Goal: Task Accomplishment & Management: Manage account settings

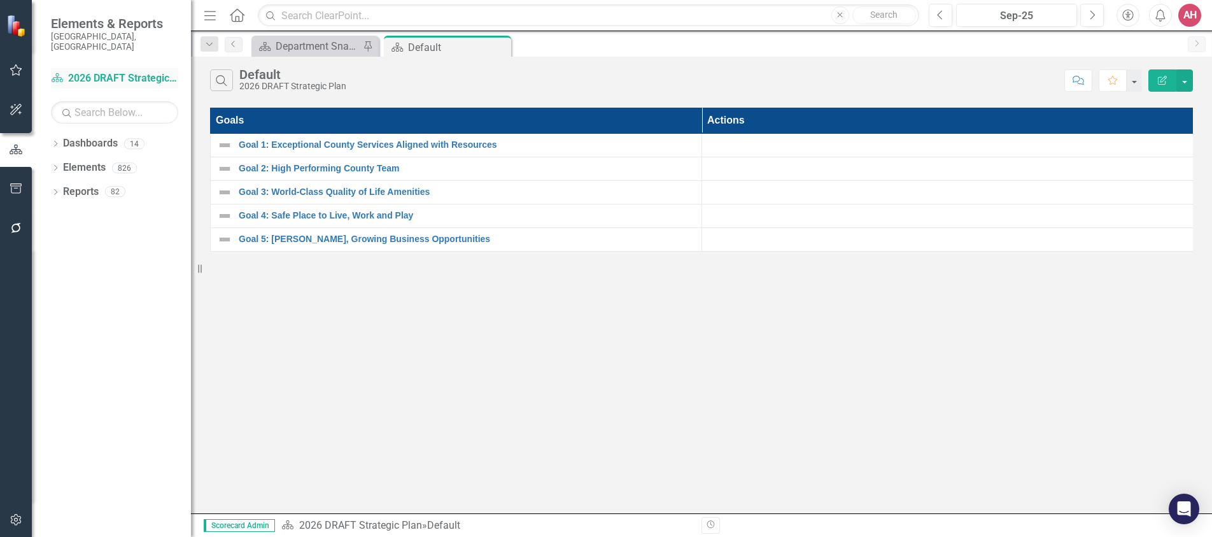
click at [106, 71] on link "Dashboard 2026 DRAFT Strategic Plan" at bounding box center [114, 78] width 127 height 15
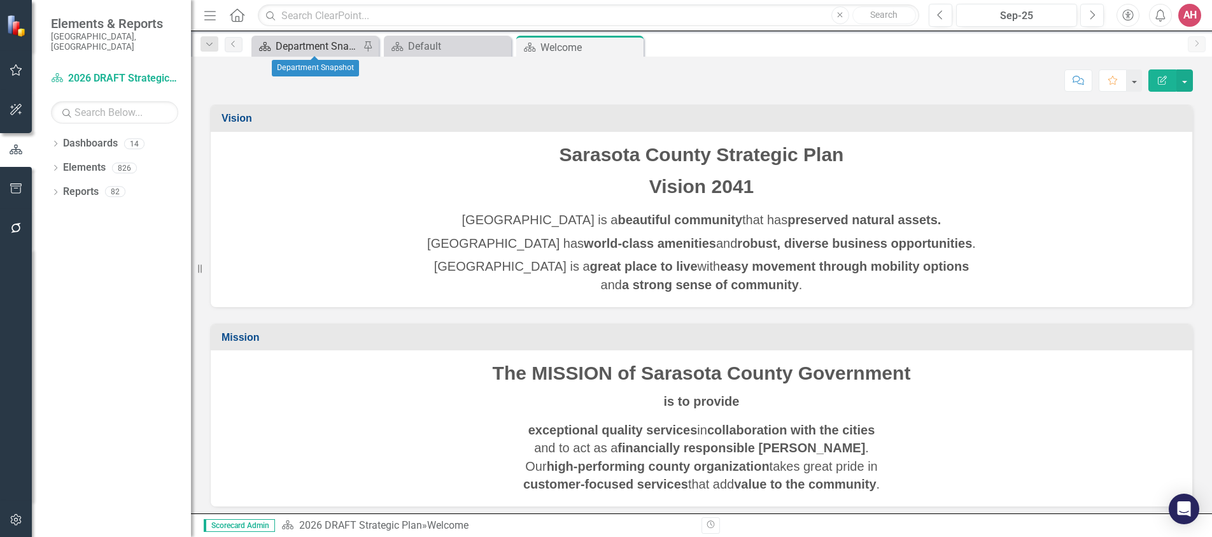
click at [311, 43] on div "Department Snapshot" at bounding box center [318, 46] width 84 height 16
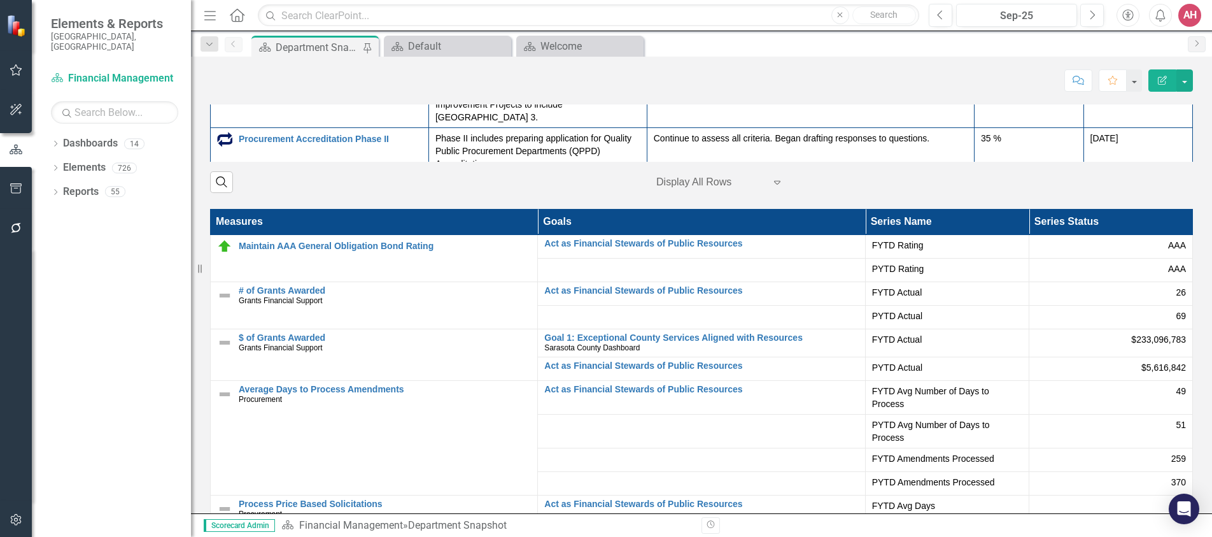
scroll to position [1973, 0]
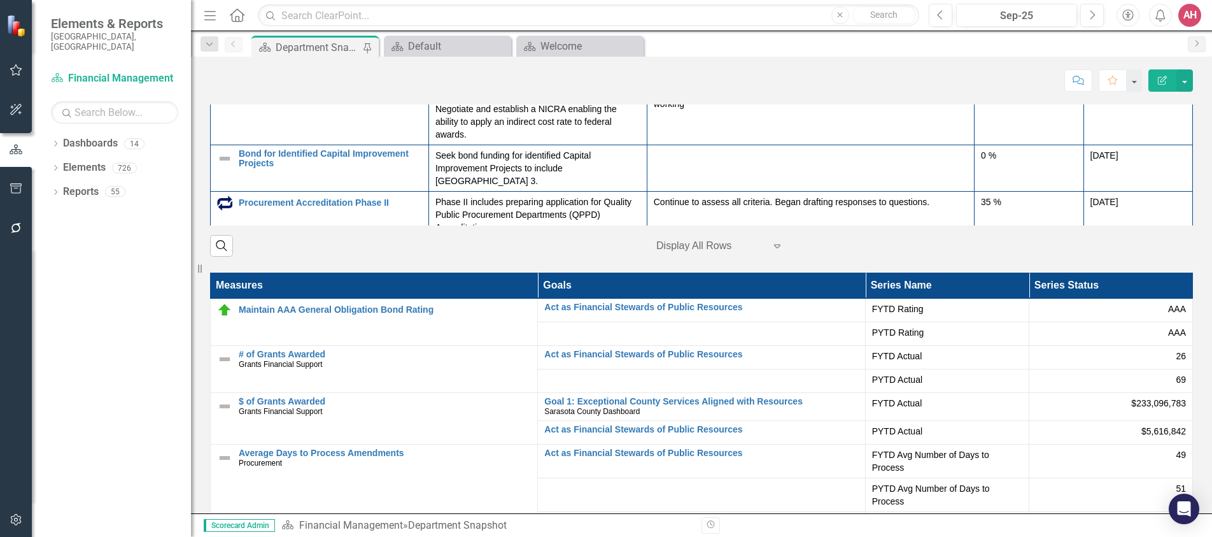
click at [1161, 76] on icon "Edit Report" at bounding box center [1162, 80] width 11 height 9
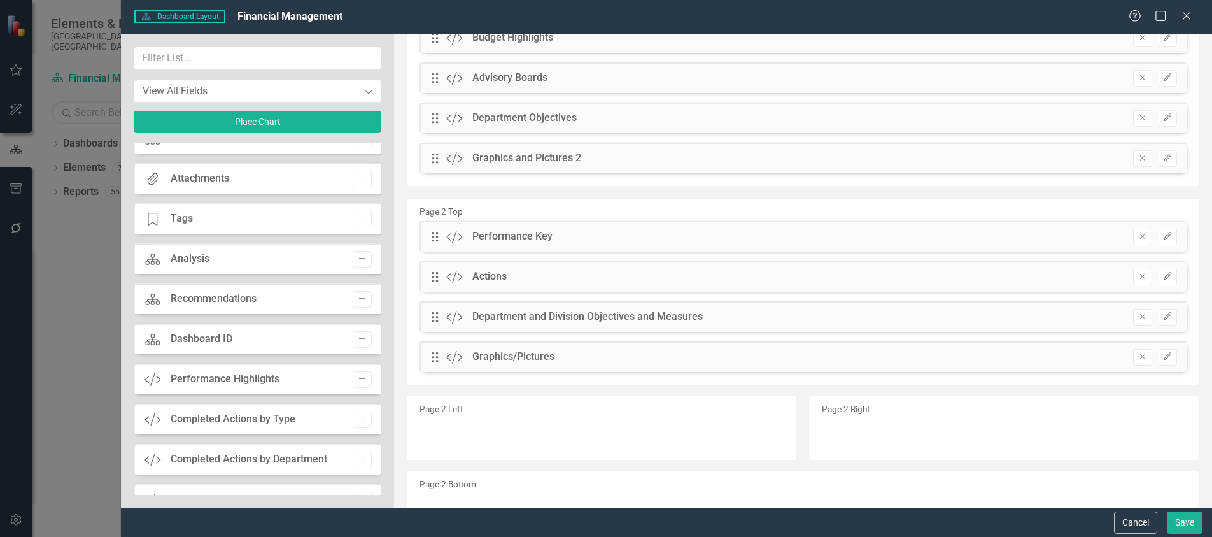
scroll to position [0, 0]
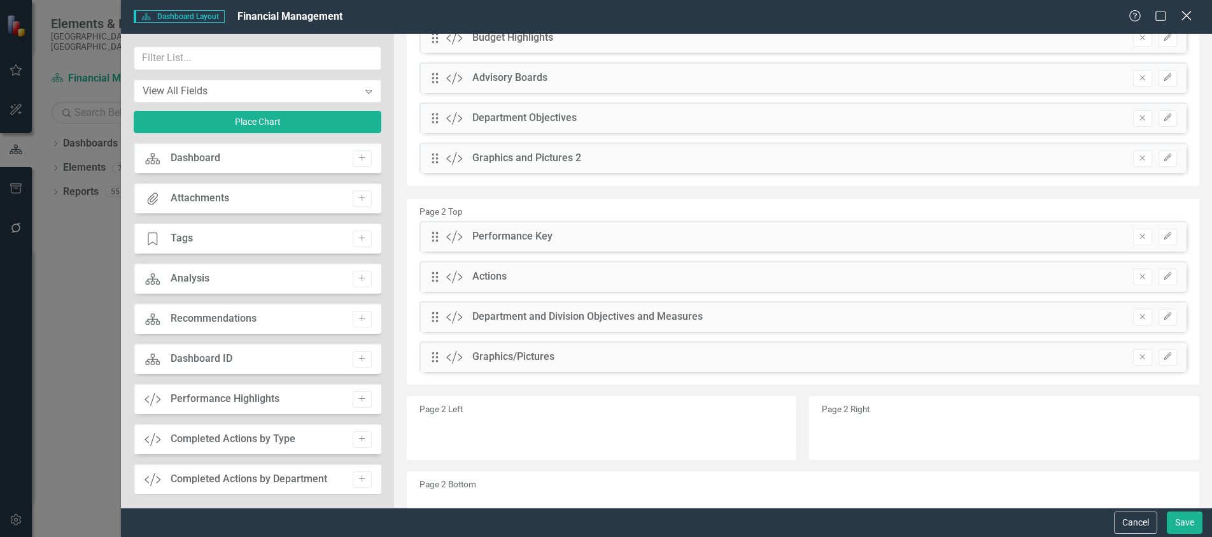
click at [1182, 14] on icon "Close" at bounding box center [1186, 16] width 16 height 12
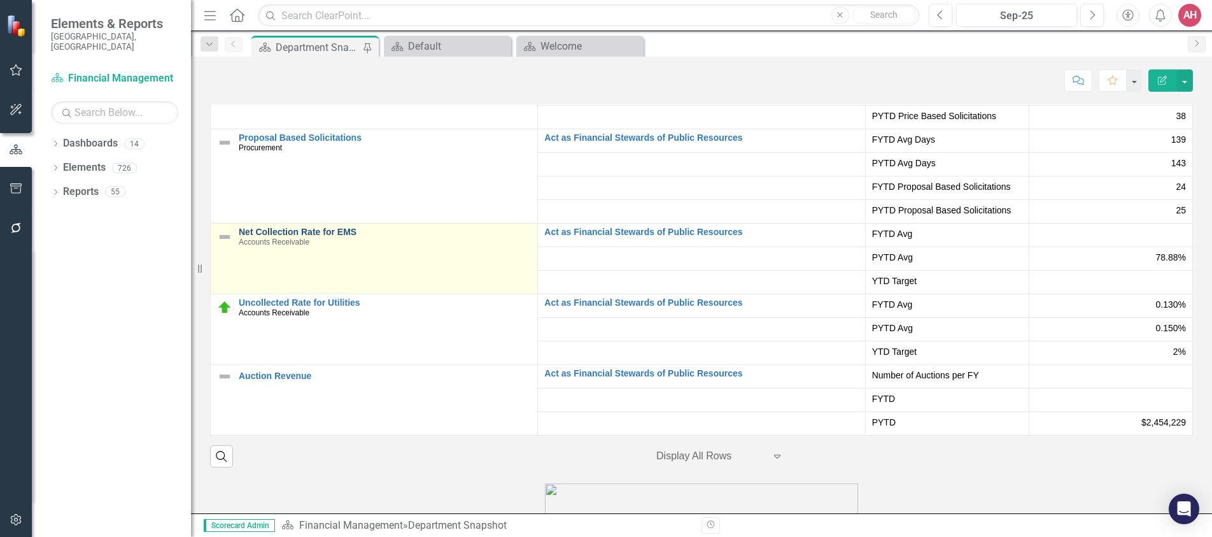
scroll to position [2228, 0]
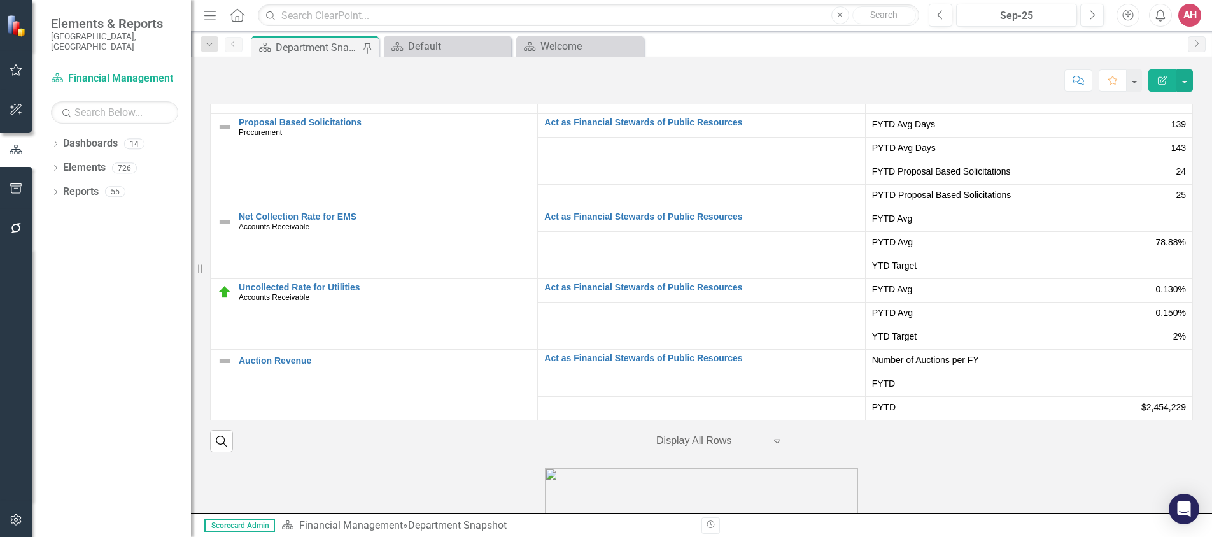
click at [1156, 248] on span "78.88%" at bounding box center [1171, 242] width 30 height 13
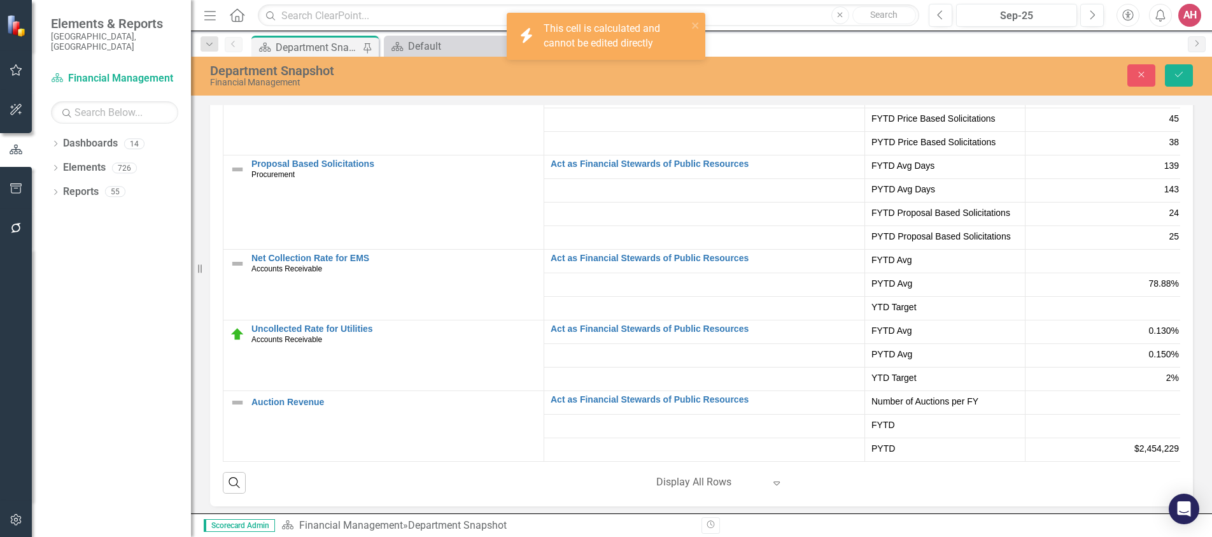
click at [1140, 290] on div "78.88%" at bounding box center [1105, 283] width 147 height 13
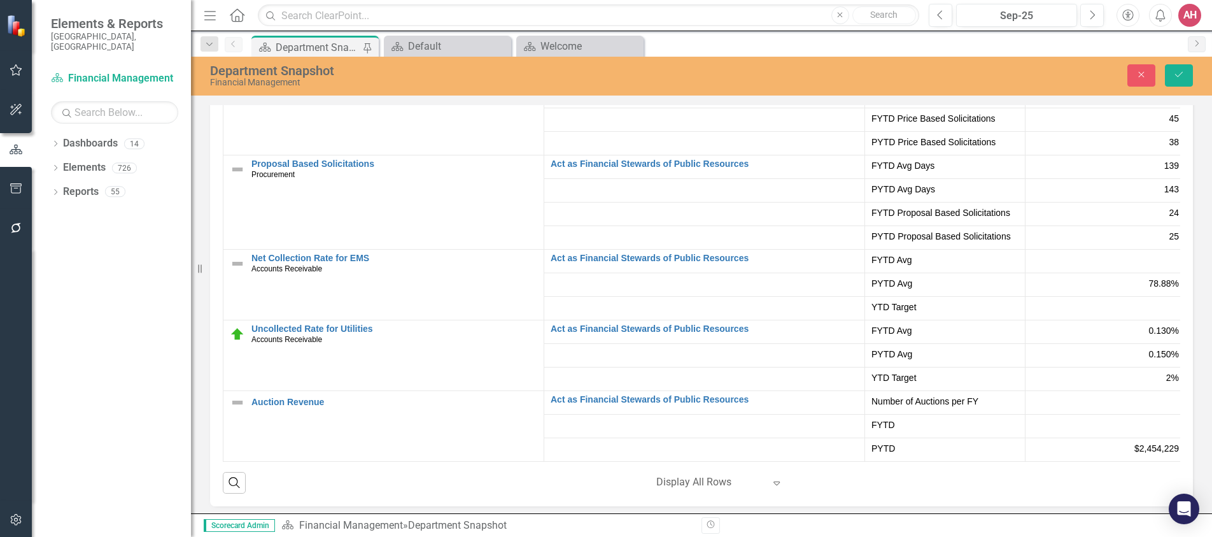
click at [1149, 290] on span "78.88%" at bounding box center [1164, 283] width 30 height 13
click at [1146, 290] on div "78.88%" at bounding box center [1105, 283] width 147 height 13
click at [1175, 76] on icon "Save" at bounding box center [1178, 74] width 11 height 9
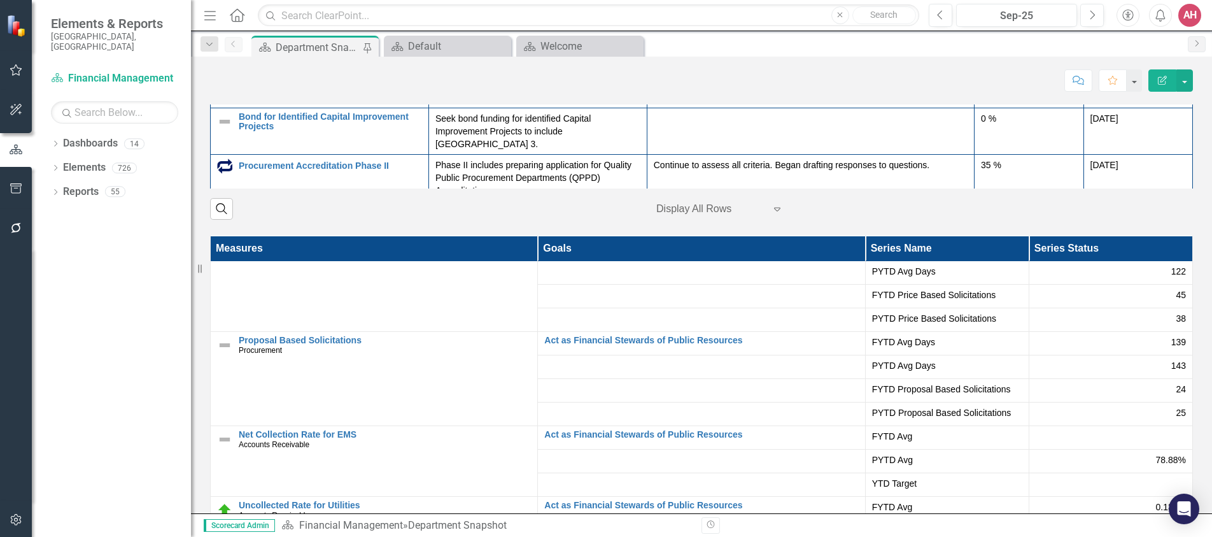
scroll to position [2032, 0]
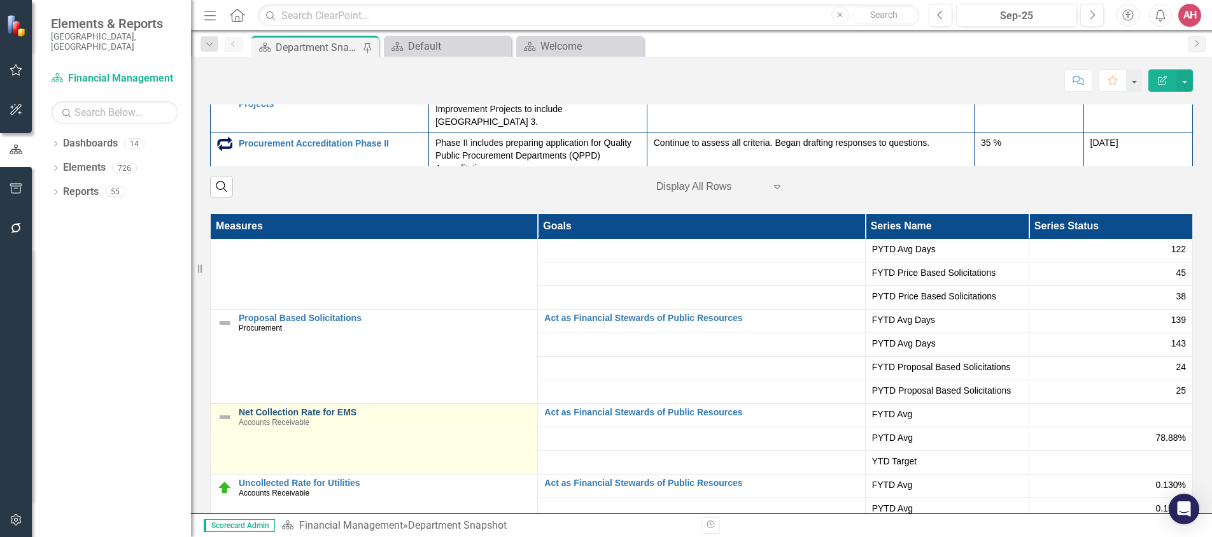
click at [262, 417] on link "Net Collection Rate for EMS" at bounding box center [385, 412] width 292 height 10
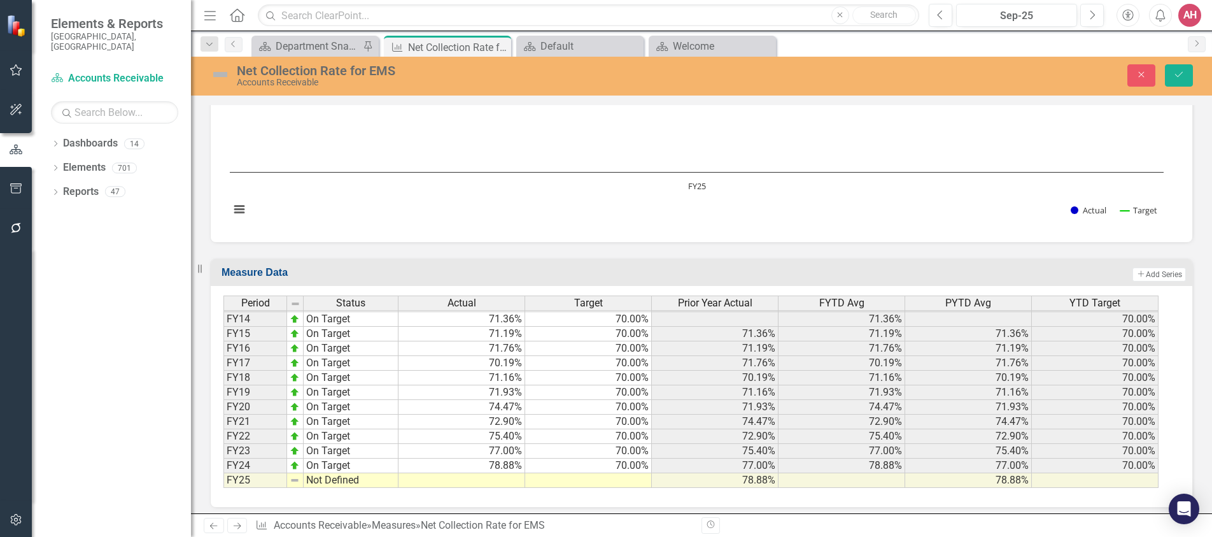
scroll to position [453, 0]
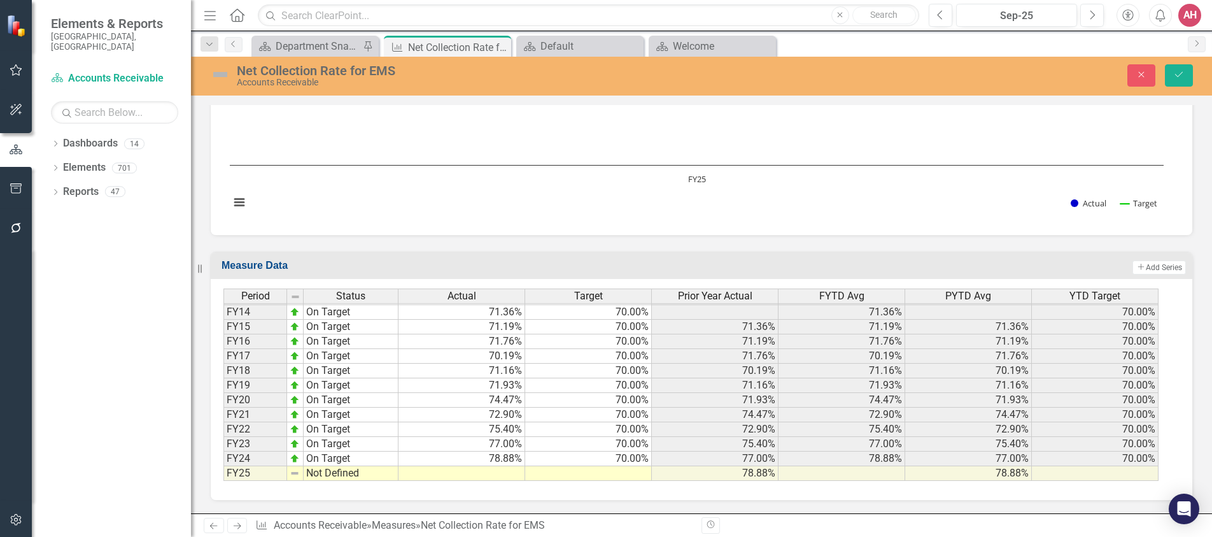
click at [501, 476] on td at bounding box center [461, 473] width 127 height 15
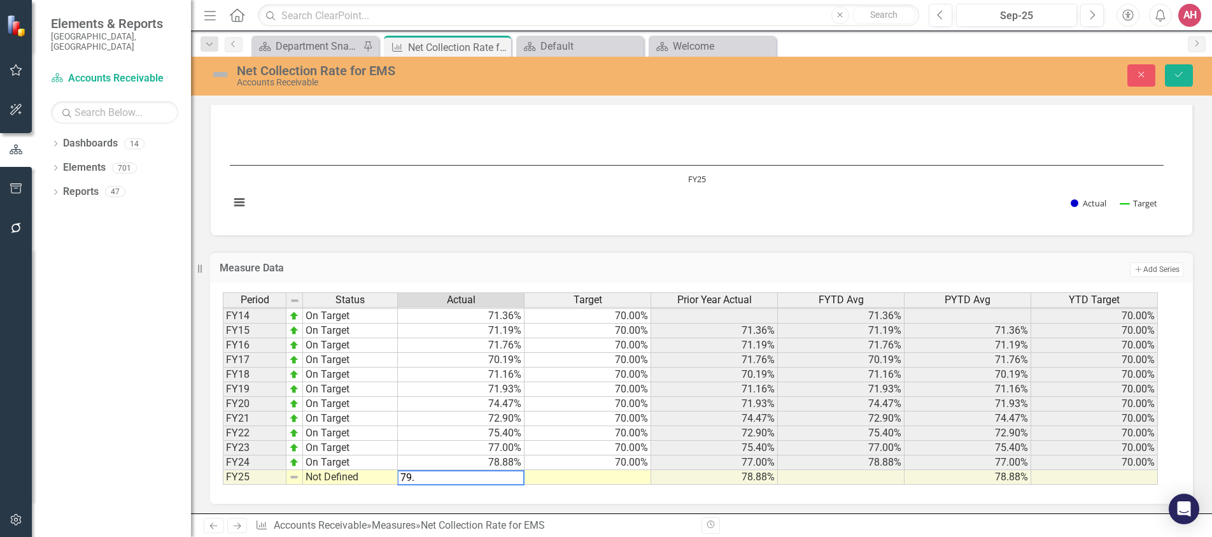
type textarea "79."
click at [320, 476] on td "Not Defined" at bounding box center [350, 477] width 95 height 15
click at [295, 478] on img at bounding box center [294, 477] width 10 height 10
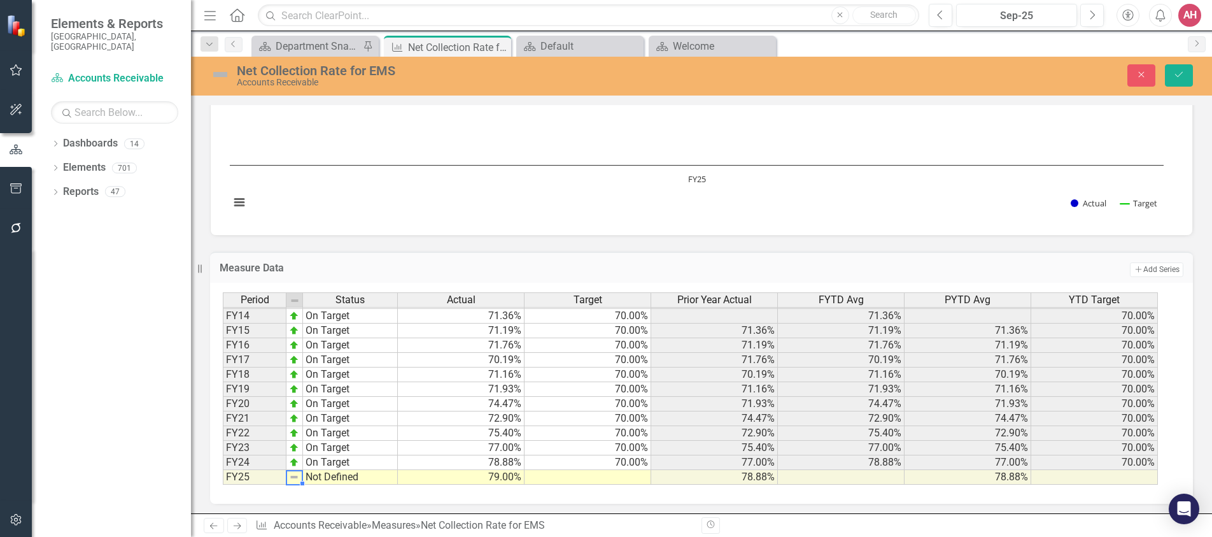
click at [309, 476] on td "Not Defined" at bounding box center [350, 477] width 95 height 15
click at [295, 479] on img at bounding box center [294, 477] width 10 height 10
click at [236, 477] on td "FY25" at bounding box center [255, 477] width 64 height 15
click at [232, 477] on td "FY25" at bounding box center [255, 477] width 64 height 15
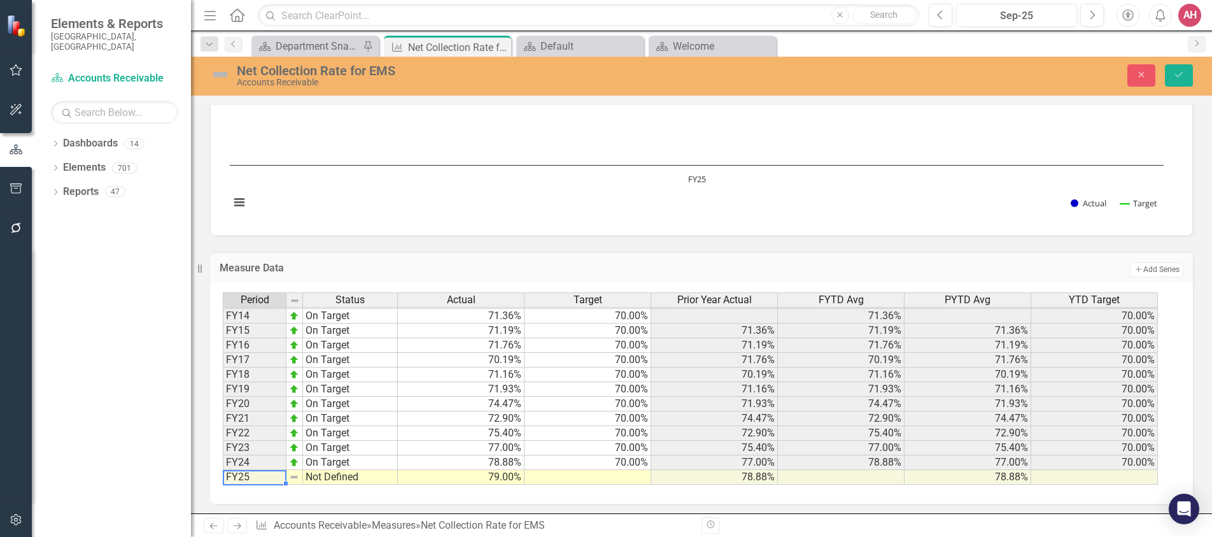
click at [260, 474] on td "FY25" at bounding box center [255, 477] width 64 height 15
click at [259, 475] on td "FY25" at bounding box center [255, 477] width 64 height 15
drag, startPoint x: 327, startPoint y: 481, endPoint x: 334, endPoint y: 472, distance: 10.4
click at [327, 481] on td "Not Defined" at bounding box center [350, 477] width 95 height 15
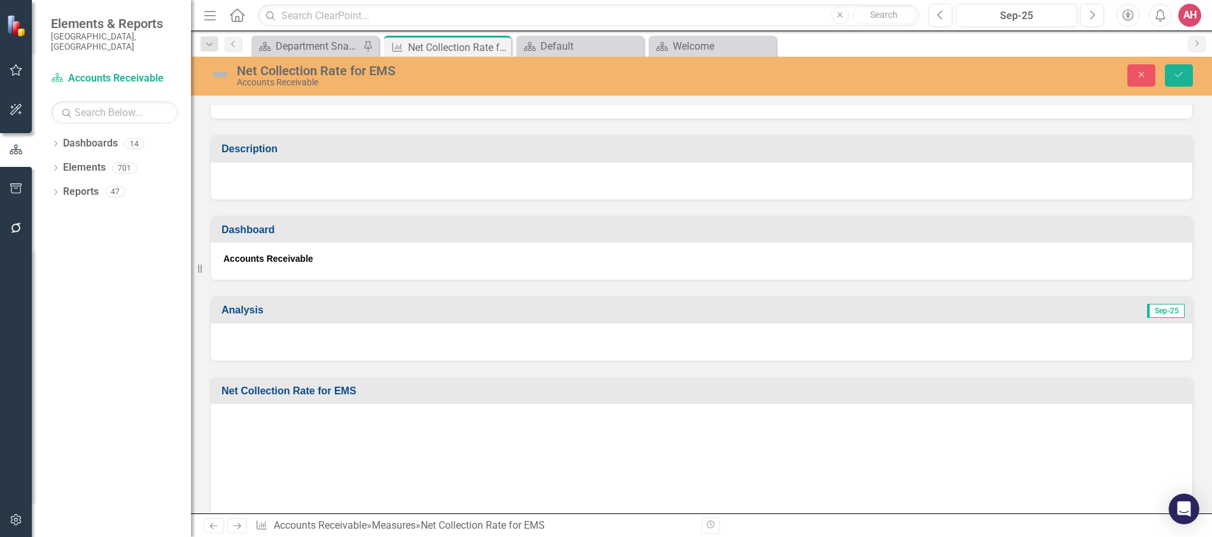
scroll to position [0, 0]
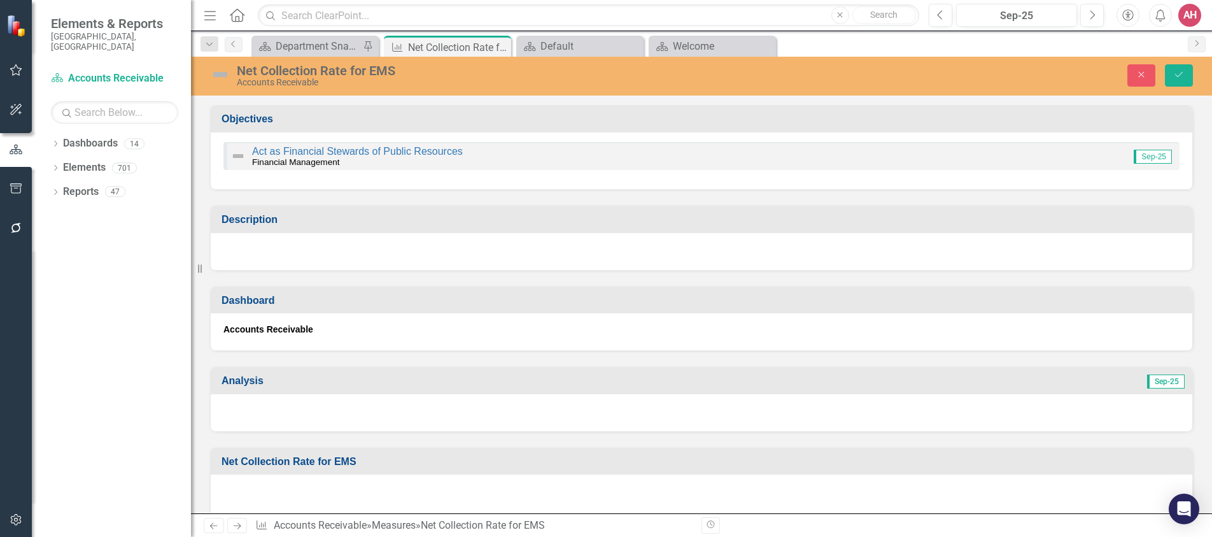
click at [227, 155] on div "Act as Financial Stewards of Public Resources Financial Management Sep-25" at bounding box center [701, 156] width 956 height 28
click at [234, 157] on img at bounding box center [237, 155] width 15 height 15
click at [239, 155] on img at bounding box center [237, 155] width 15 height 15
click at [236, 155] on img at bounding box center [237, 155] width 15 height 15
click at [271, 158] on small "Financial Management" at bounding box center [296, 162] width 88 height 10
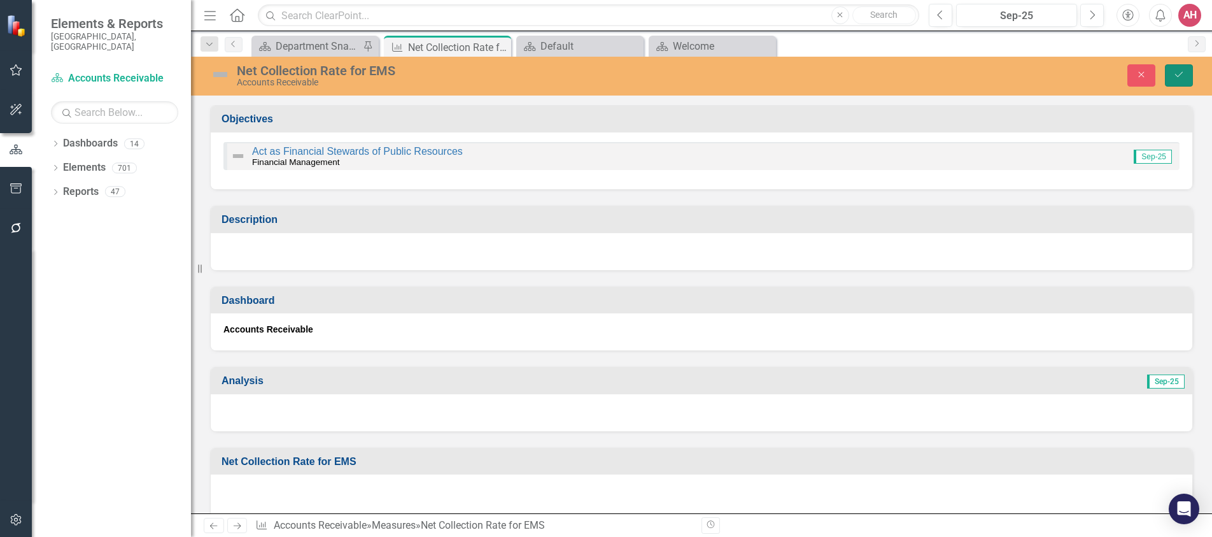
click at [1183, 69] on button "Save" at bounding box center [1179, 75] width 28 height 22
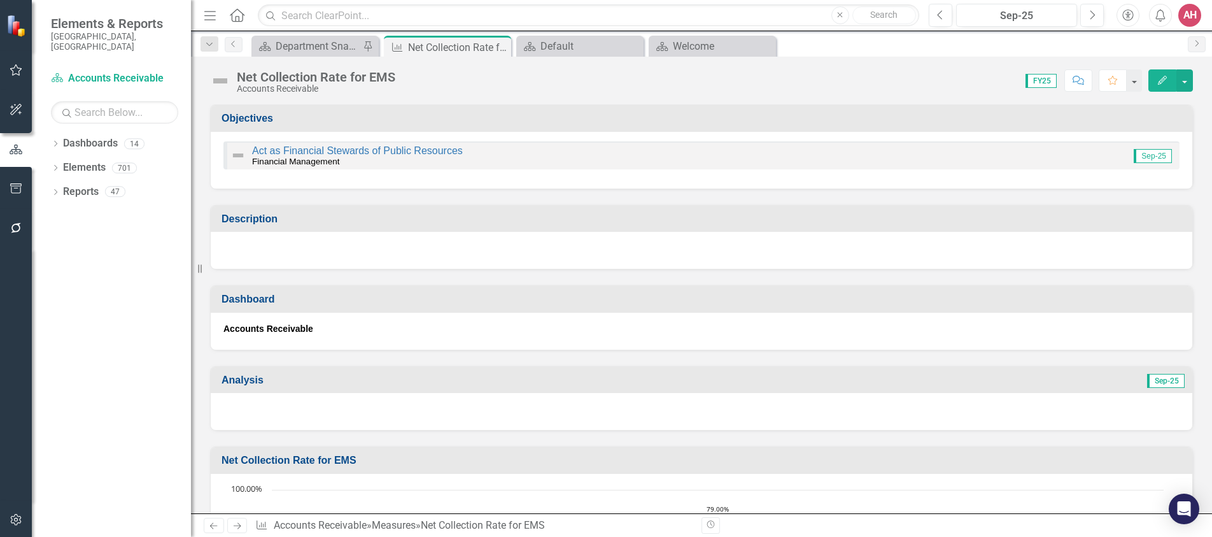
click at [239, 155] on img at bounding box center [237, 155] width 15 height 15
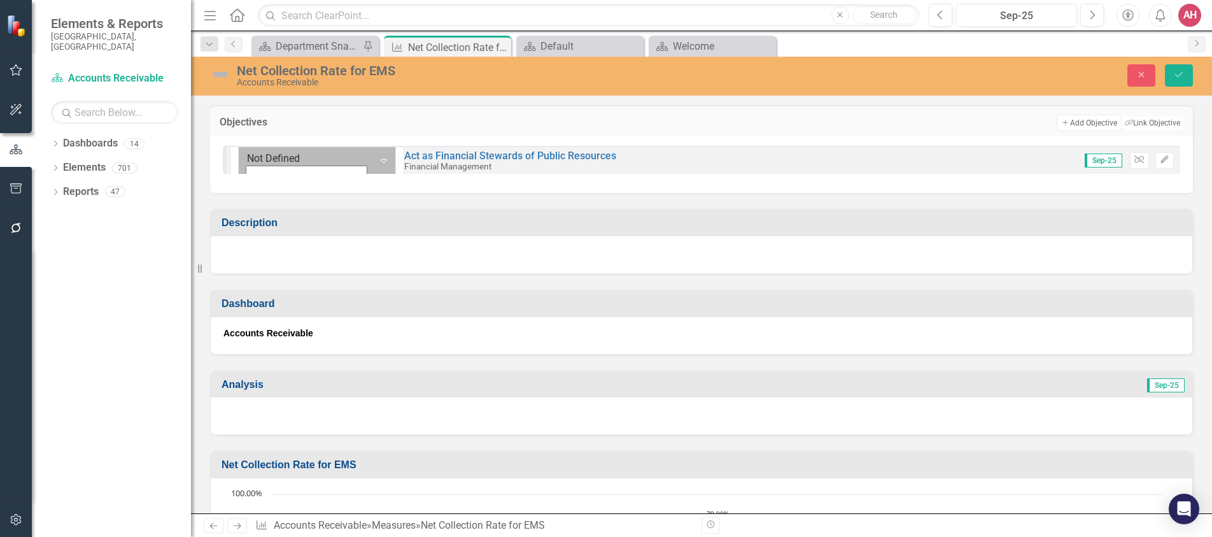
click at [377, 162] on icon "Expand" at bounding box center [383, 160] width 13 height 10
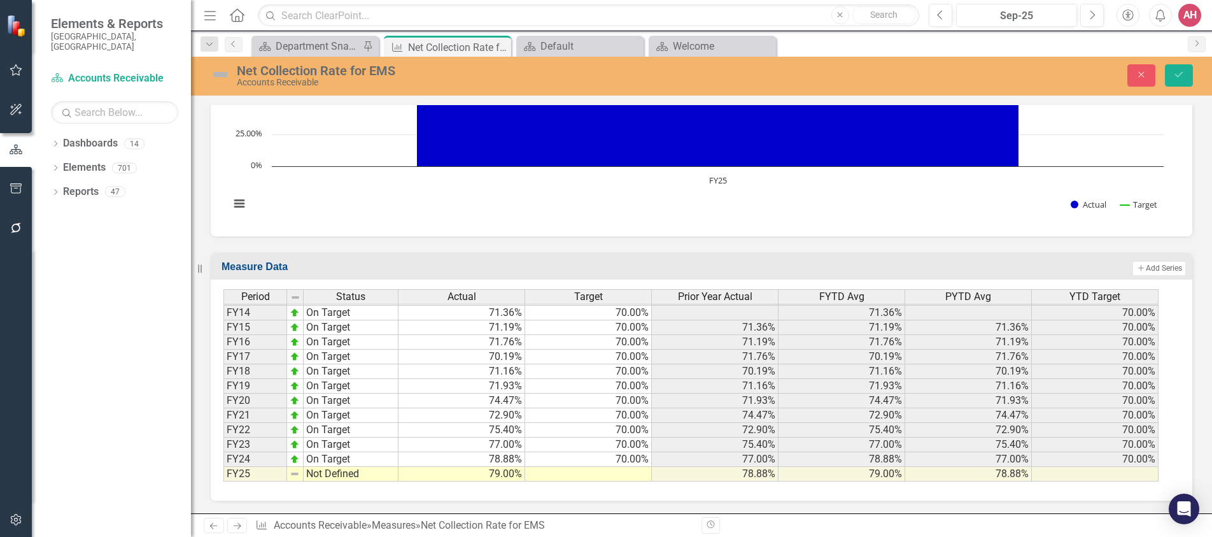
scroll to position [456, 0]
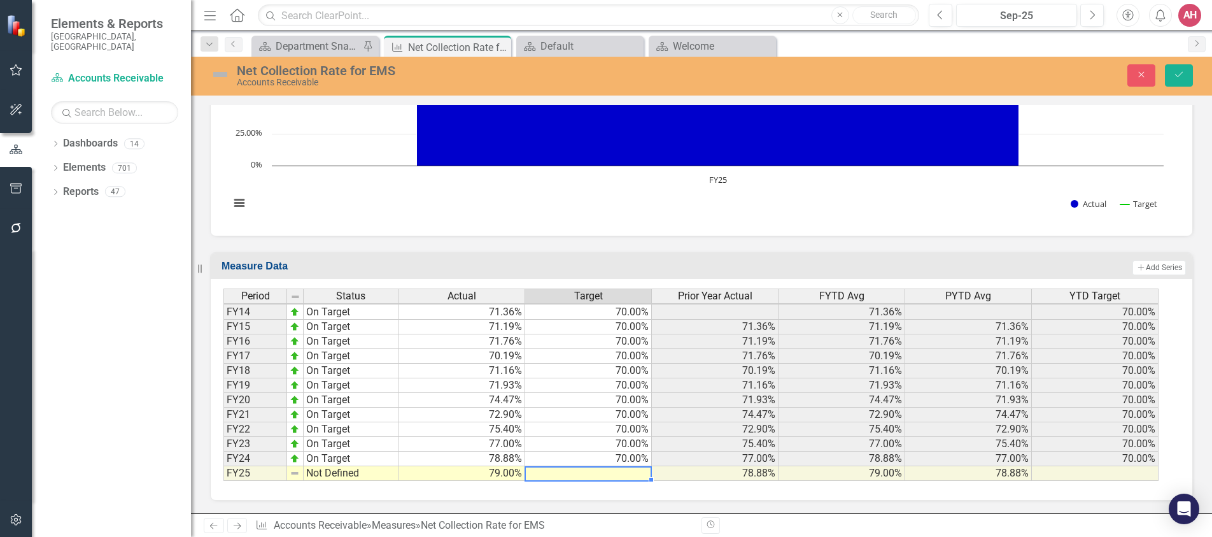
click at [624, 469] on td at bounding box center [588, 473] width 127 height 15
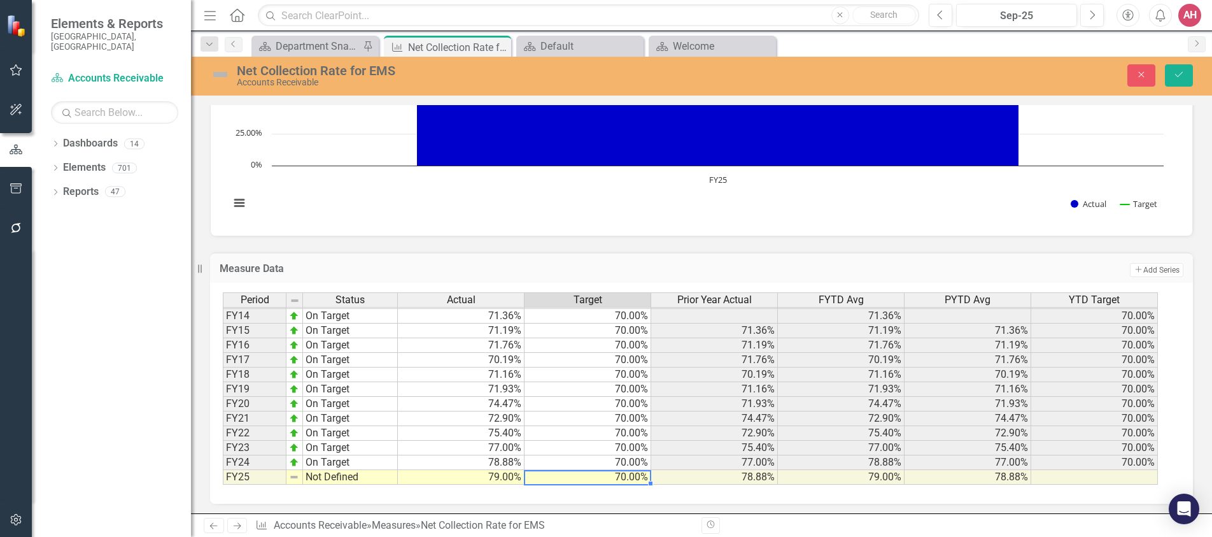
scroll to position [459, 0]
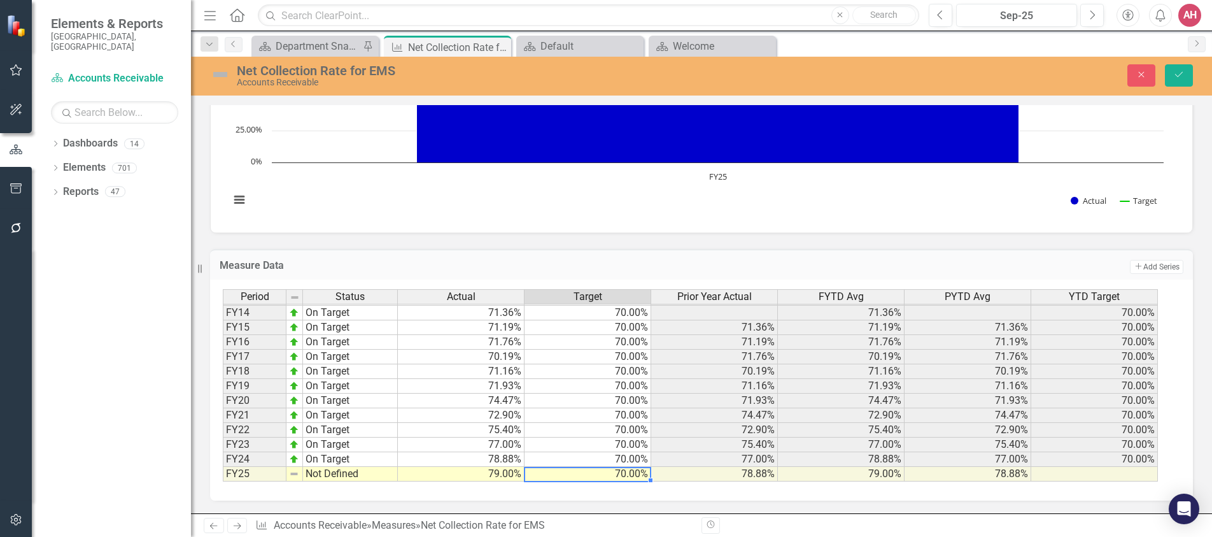
type textarea "70."
click at [635, 475] on td "70.00%" at bounding box center [587, 474] width 127 height 15
click at [1179, 75] on icon "Save" at bounding box center [1178, 74] width 11 height 9
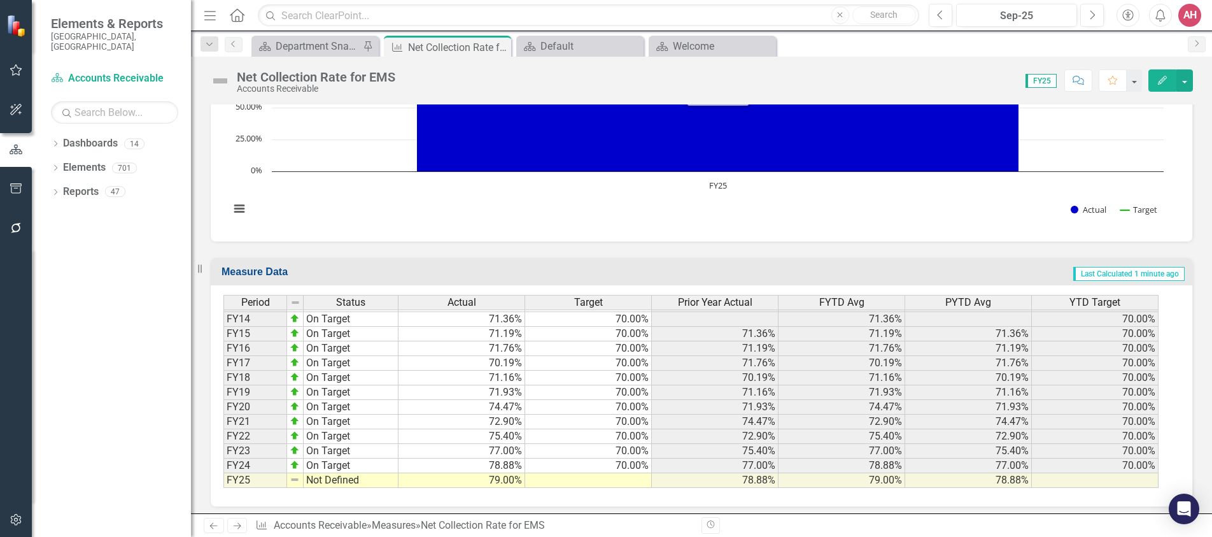
scroll to position [160, 0]
click at [1172, 78] on button "Edit" at bounding box center [1162, 80] width 28 height 22
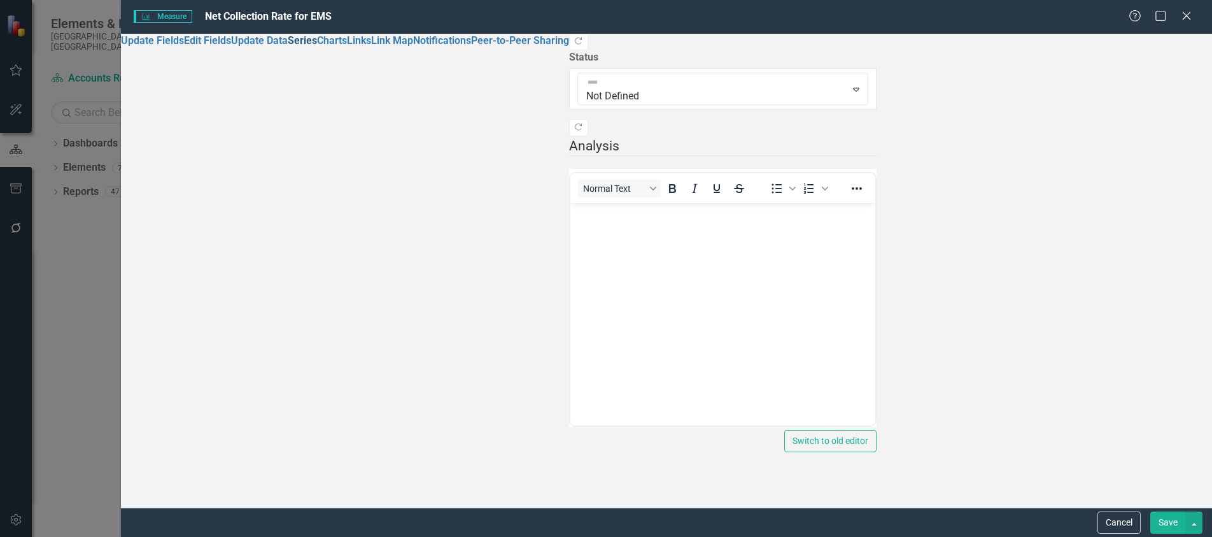
scroll to position [0, 0]
click at [1181, 519] on button "Save" at bounding box center [1168, 522] width 36 height 22
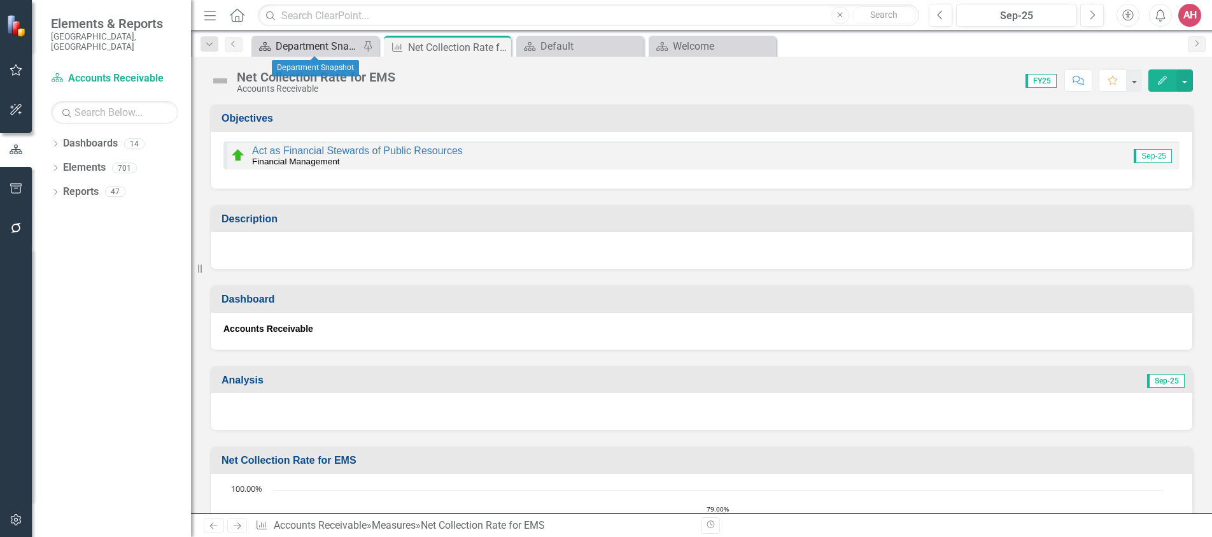
click at [306, 45] on div "Department Snapshot" at bounding box center [318, 46] width 84 height 16
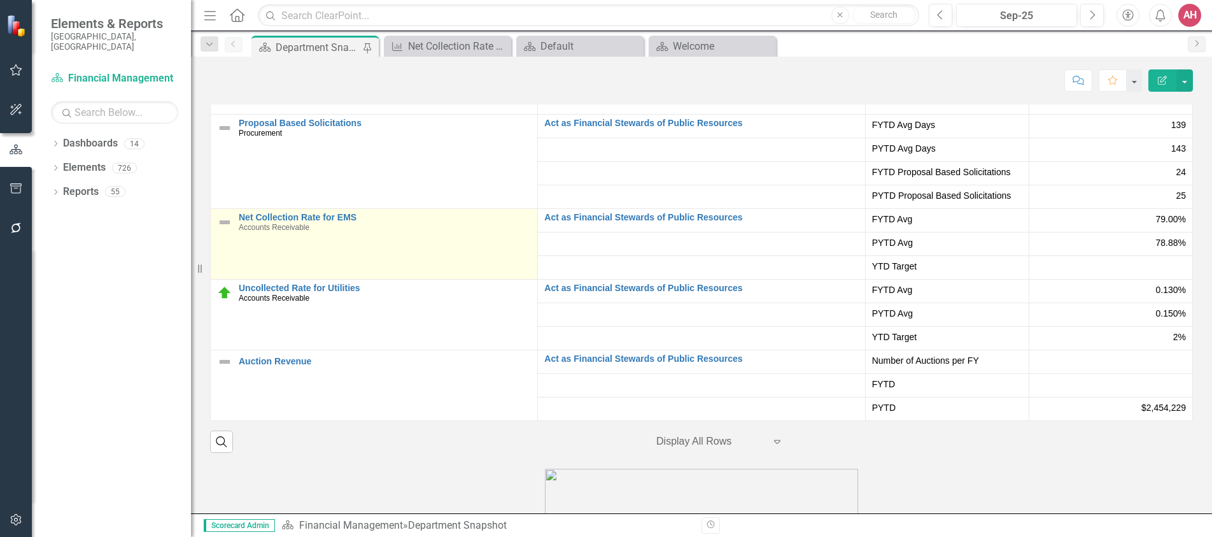
scroll to position [2228, 0]
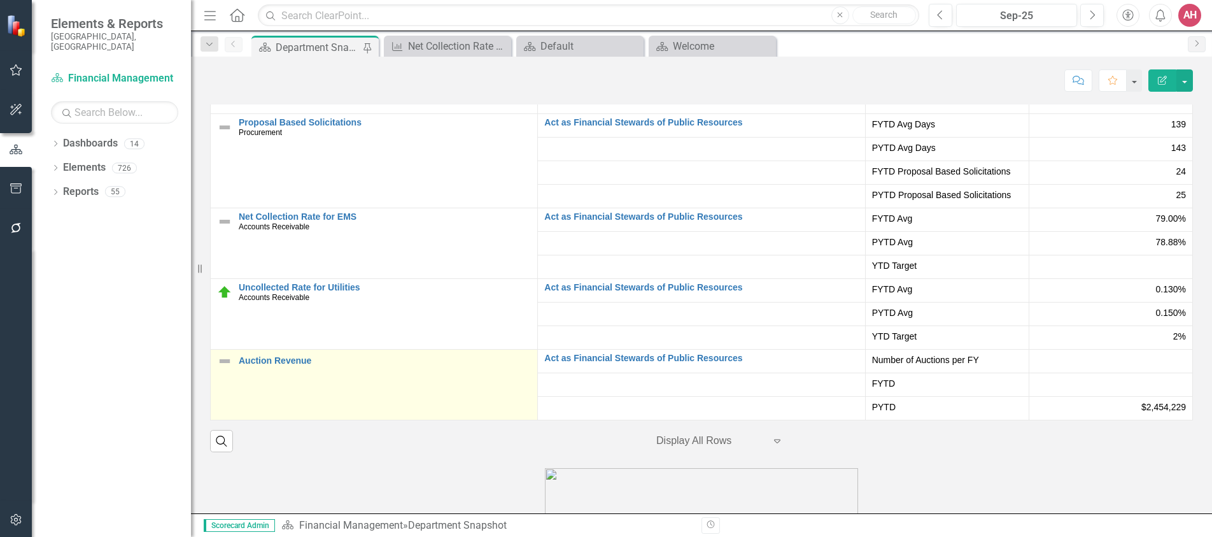
click at [325, 386] on td "Auction Revenue Edit Edit Measure Link Open Element" at bounding box center [374, 384] width 327 height 71
click at [327, 385] on td "Auction Revenue Edit Edit Measure Link Open Element" at bounding box center [374, 384] width 327 height 71
click at [255, 365] on link "Auction Revenue" at bounding box center [385, 361] width 292 height 10
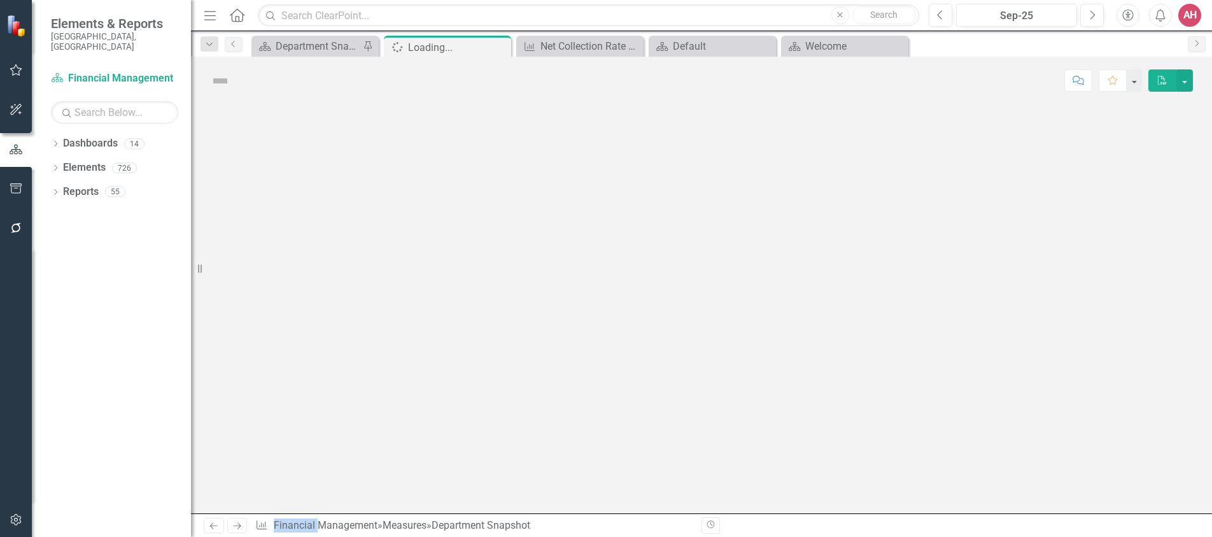
click at [255, 376] on div at bounding box center [701, 308] width 1021 height 409
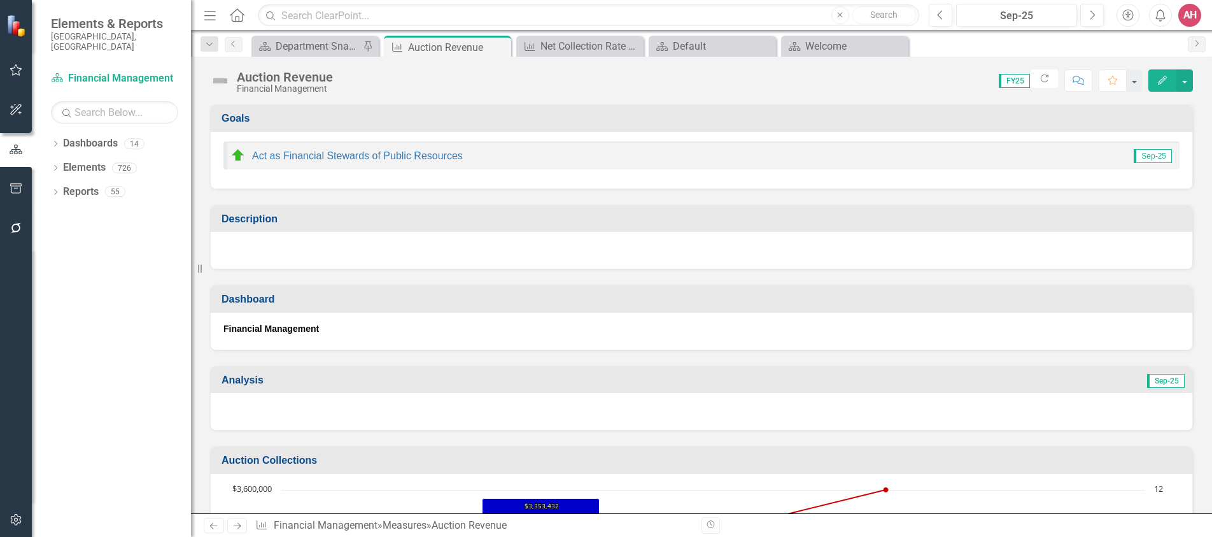
click at [1163, 84] on icon "Edit" at bounding box center [1162, 80] width 11 height 9
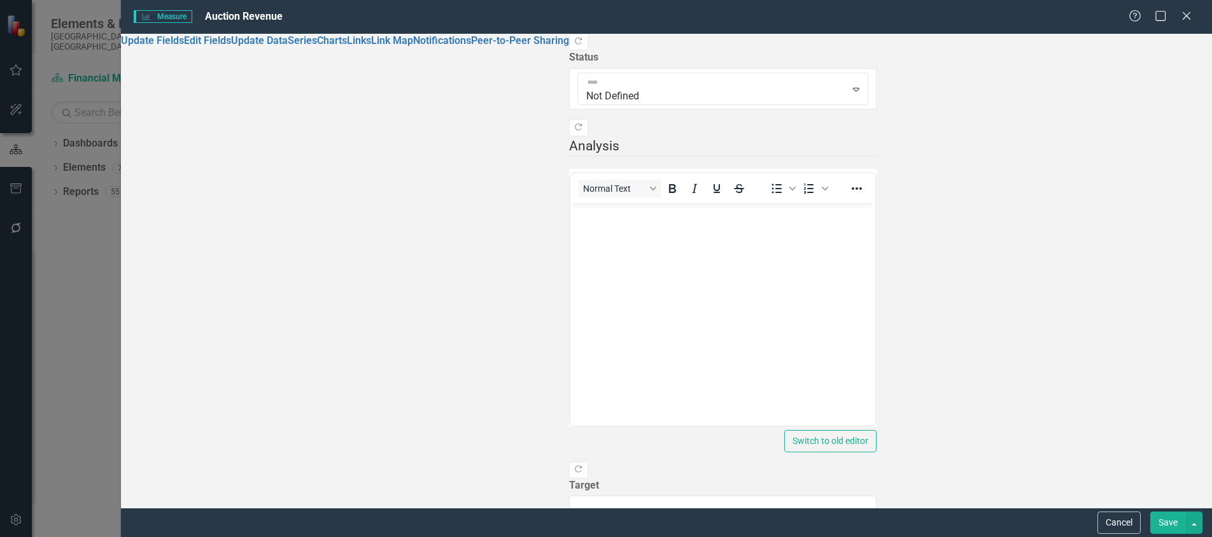
click at [1164, 517] on button "Save" at bounding box center [1168, 522] width 36 height 22
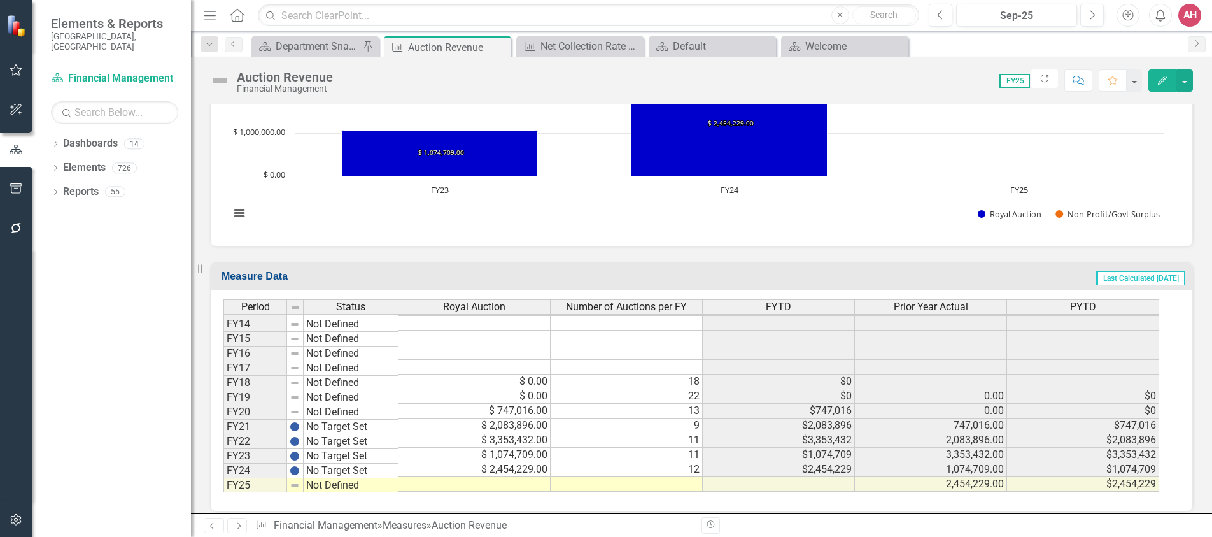
scroll to position [160, 0]
click at [299, 484] on img at bounding box center [295, 484] width 10 height 10
click at [292, 486] on img at bounding box center [295, 484] width 10 height 10
click at [315, 482] on td "Not Defined" at bounding box center [351, 484] width 95 height 15
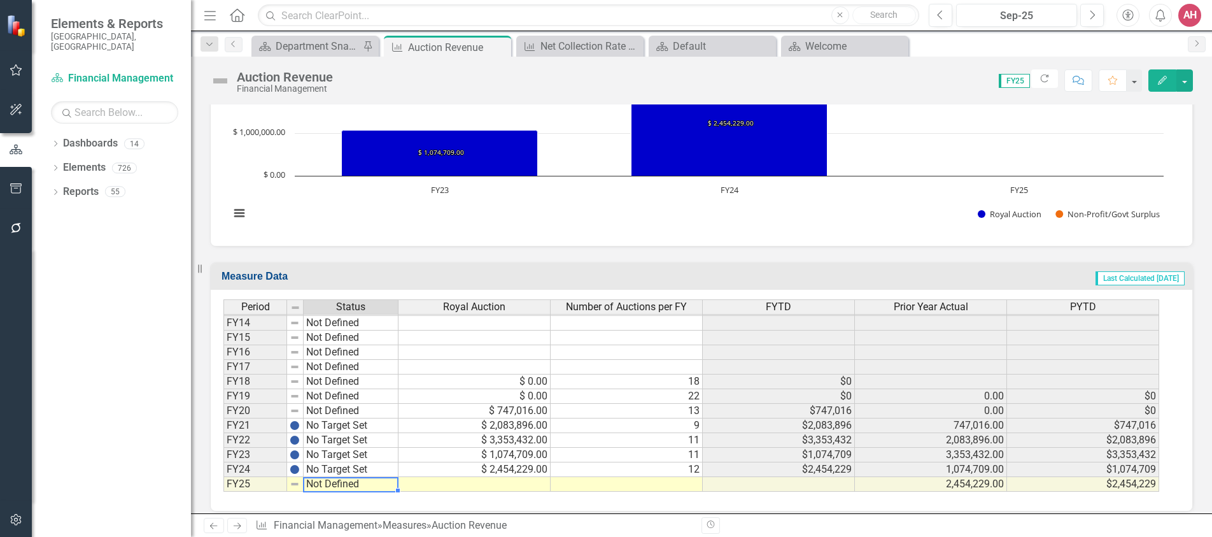
click at [315, 482] on td "Not Defined" at bounding box center [351, 484] width 95 height 15
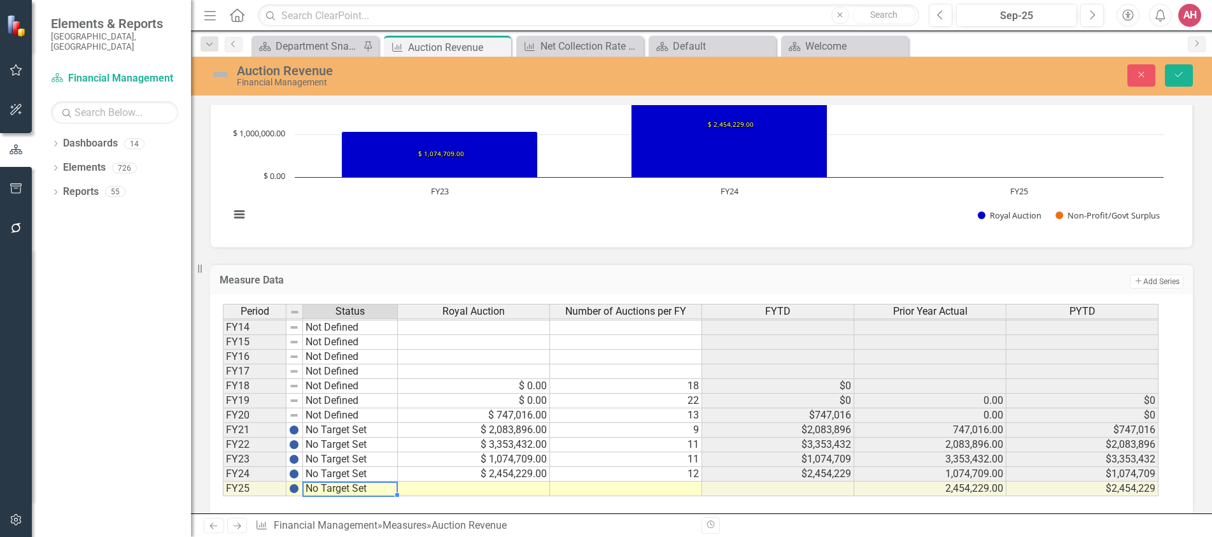
click at [336, 458] on div "Period Status Royal Auction Number of Auctions per FY FYTD Prior Year Actual PY…" at bounding box center [697, 400] width 948 height 193
click at [514, 490] on td at bounding box center [474, 488] width 152 height 15
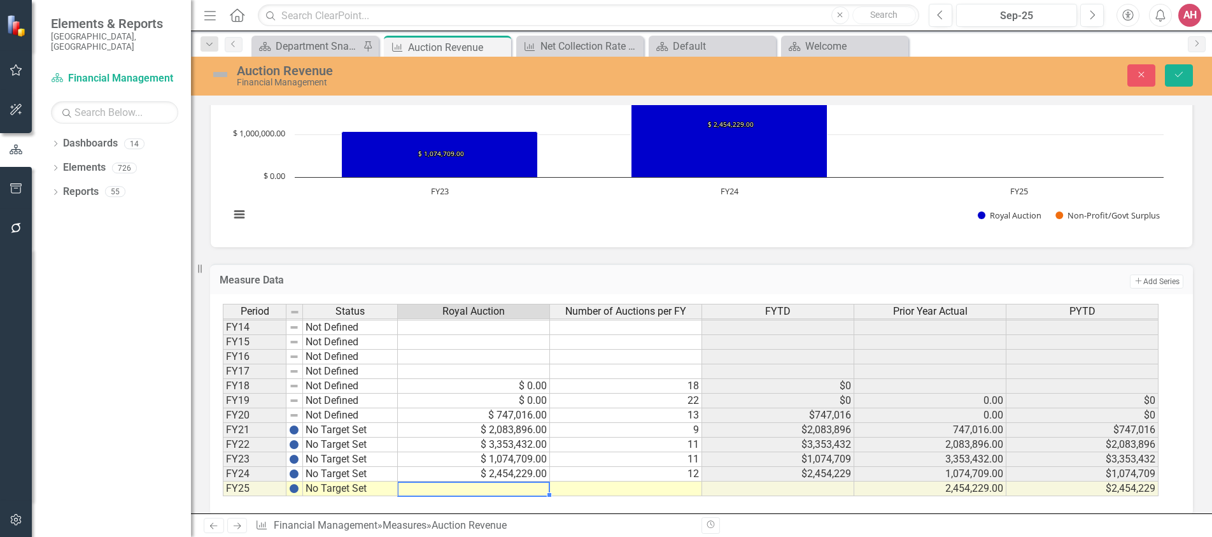
click at [514, 490] on td at bounding box center [474, 488] width 152 height 15
type textarea "1865863.04"
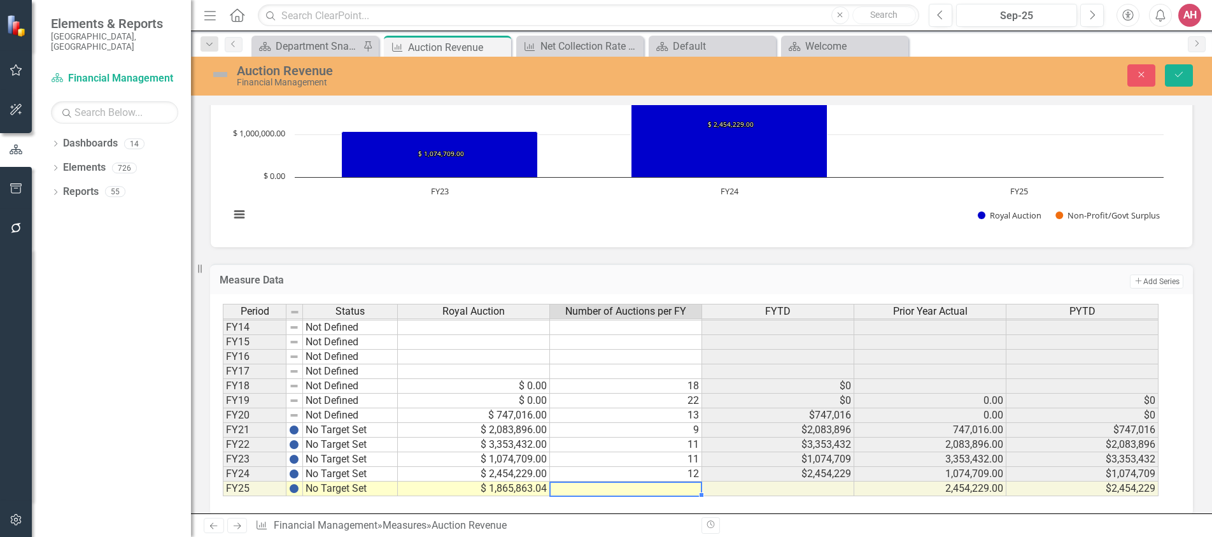
scroll to position [969, 0]
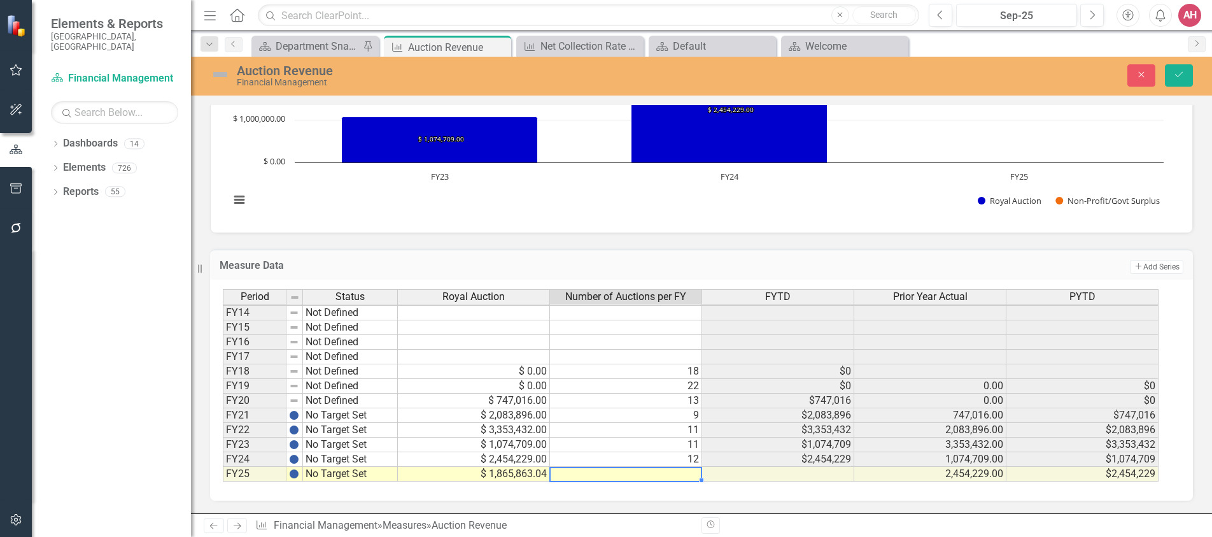
click at [566, 472] on td at bounding box center [626, 474] width 152 height 15
click at [602, 188] on rect "Interactive chart" at bounding box center [696, 124] width 946 height 191
click at [1177, 75] on icon "Save" at bounding box center [1178, 74] width 11 height 9
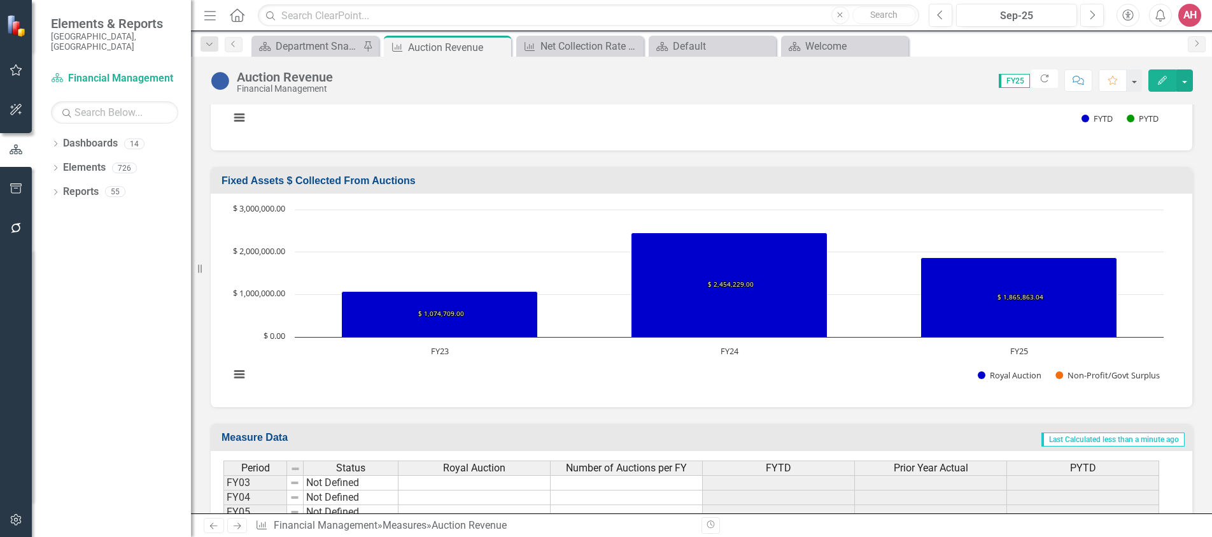
scroll to position [827, 0]
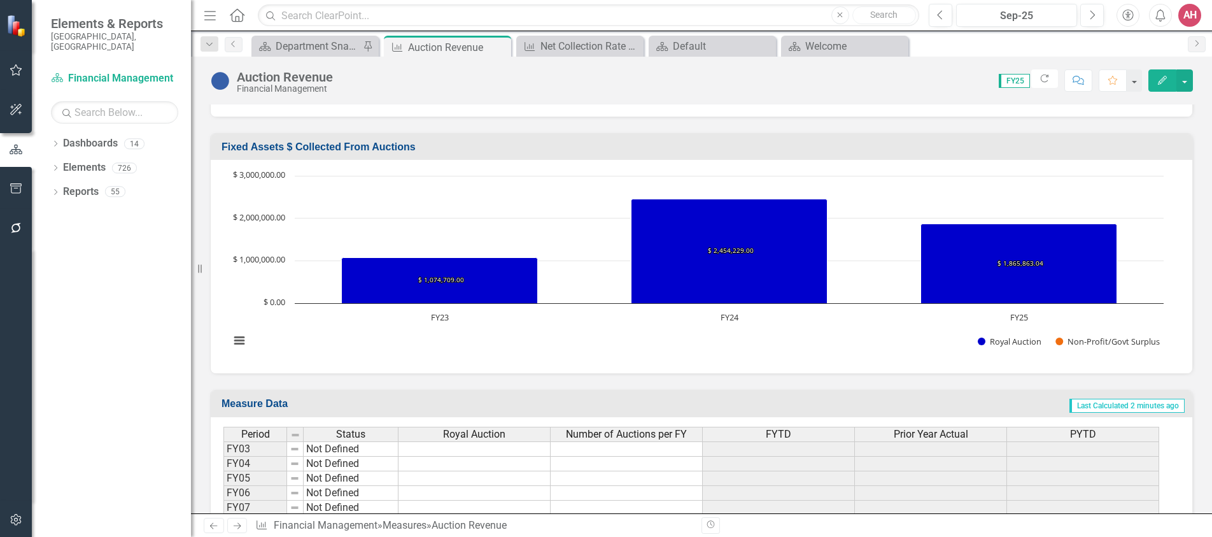
click at [1166, 84] on button "Edit" at bounding box center [1162, 80] width 28 height 22
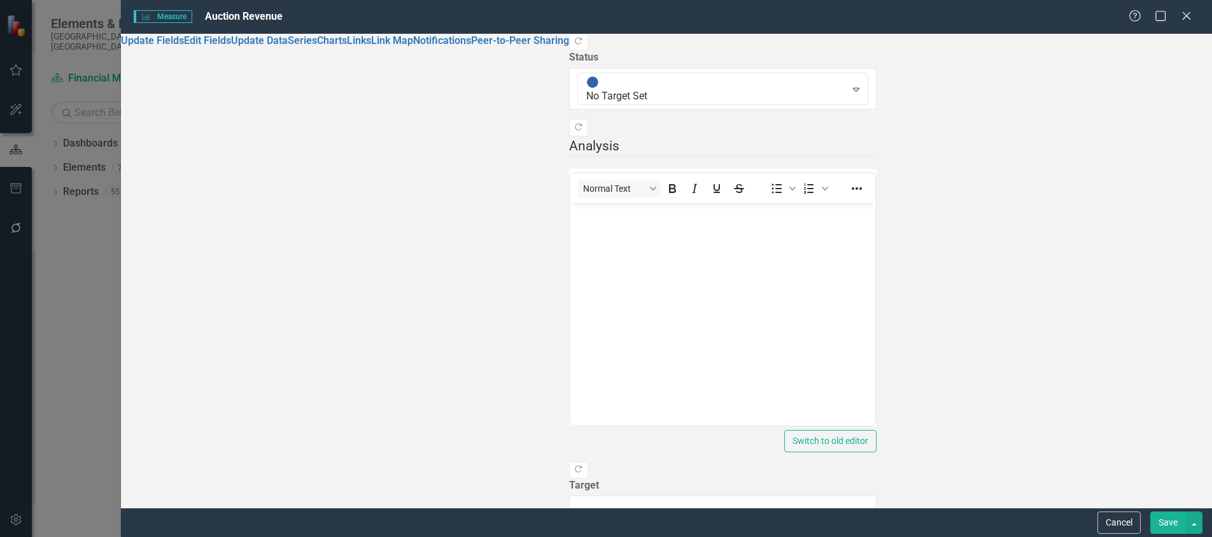
scroll to position [0, 0]
click at [1172, 514] on button "Save" at bounding box center [1168, 522] width 36 height 22
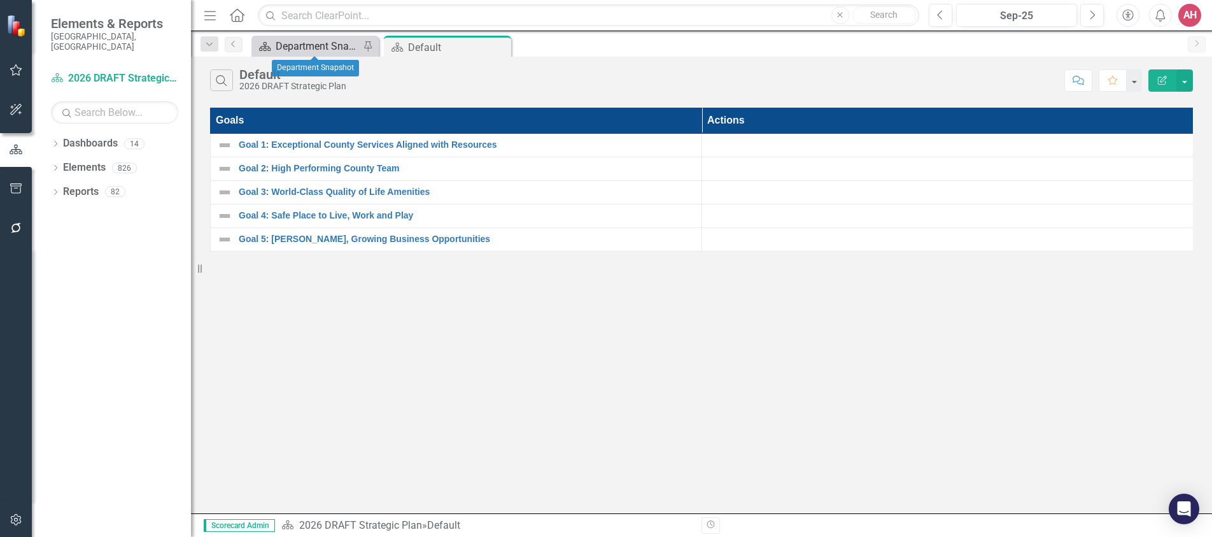
click at [316, 42] on div "Department Snapshot" at bounding box center [318, 46] width 84 height 16
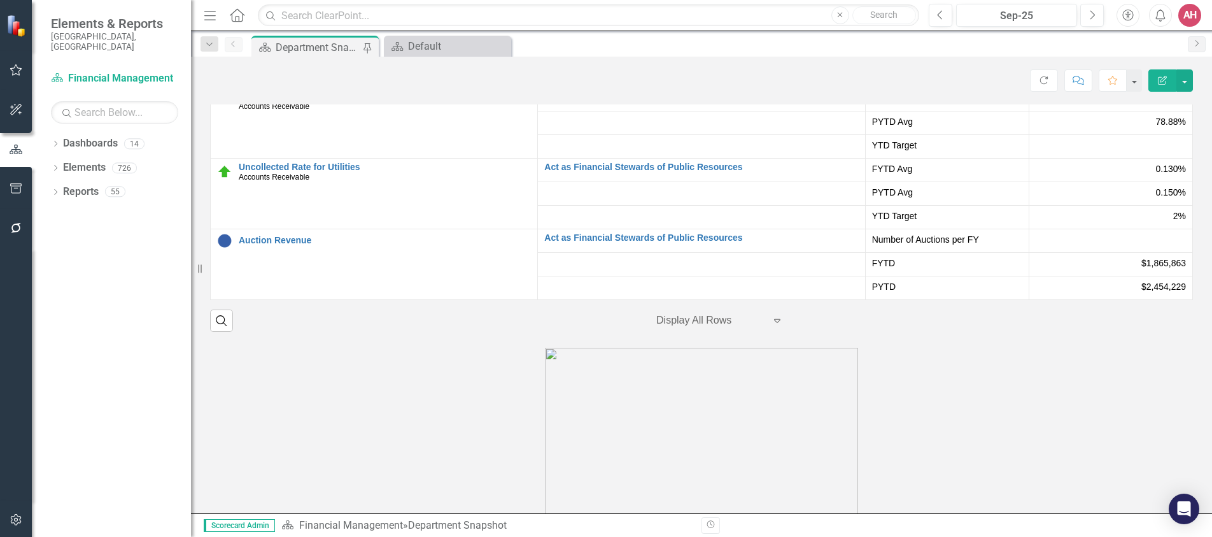
scroll to position [2355, 0]
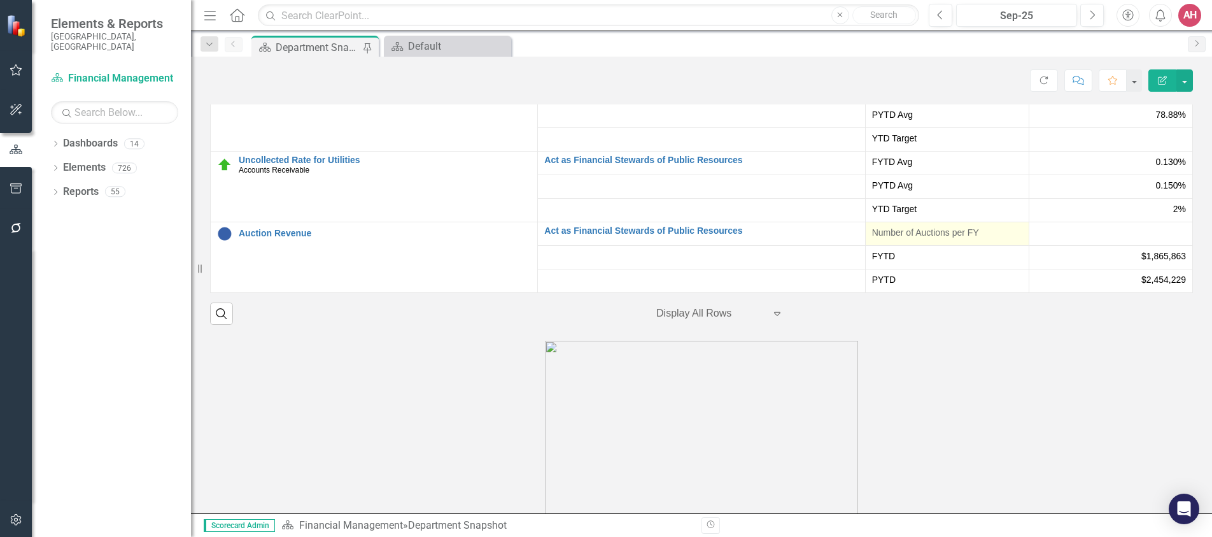
click at [952, 239] on span "Number of Auctions per FY" at bounding box center [947, 232] width 150 height 13
click at [950, 239] on span "Number of Auctions per FY" at bounding box center [947, 232] width 150 height 13
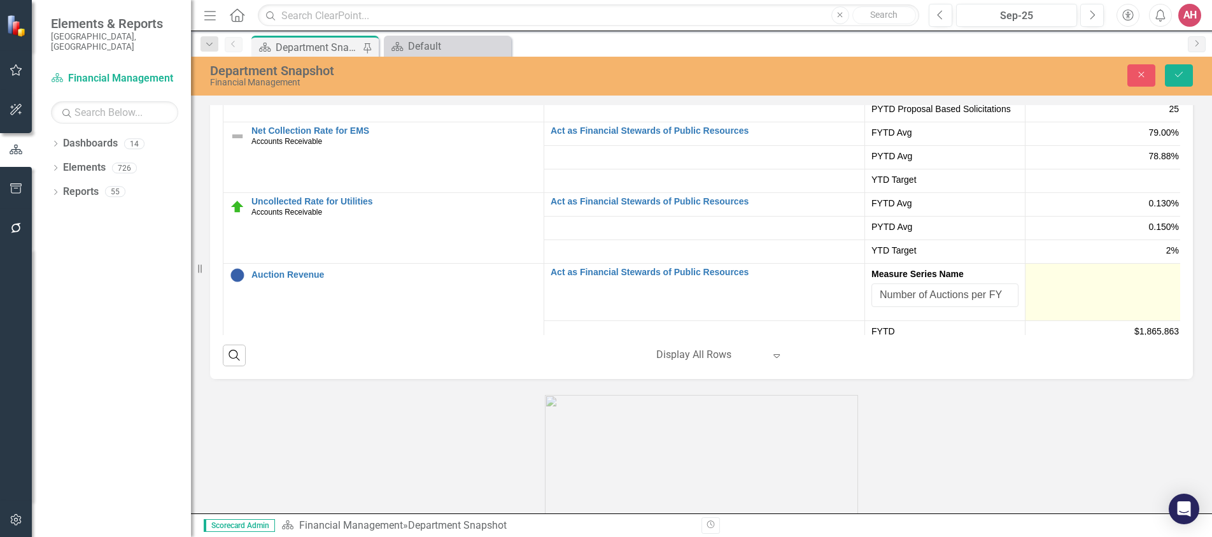
click at [1073, 306] on td at bounding box center [1105, 292] width 160 height 57
click at [1115, 301] on td at bounding box center [1105, 292] width 160 height 57
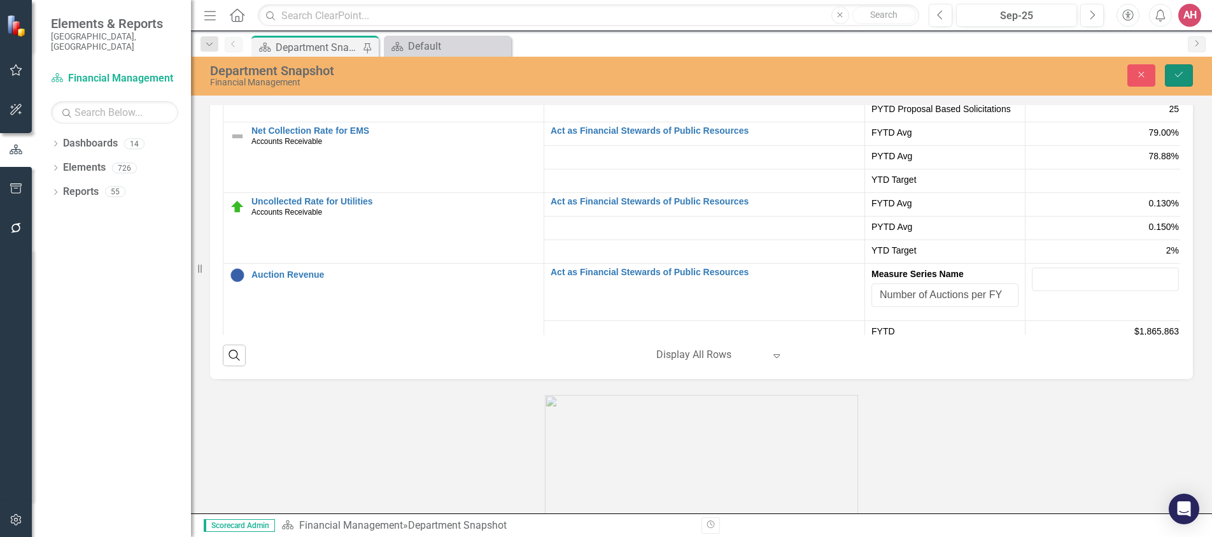
click at [1185, 73] on button "Save" at bounding box center [1179, 75] width 28 height 22
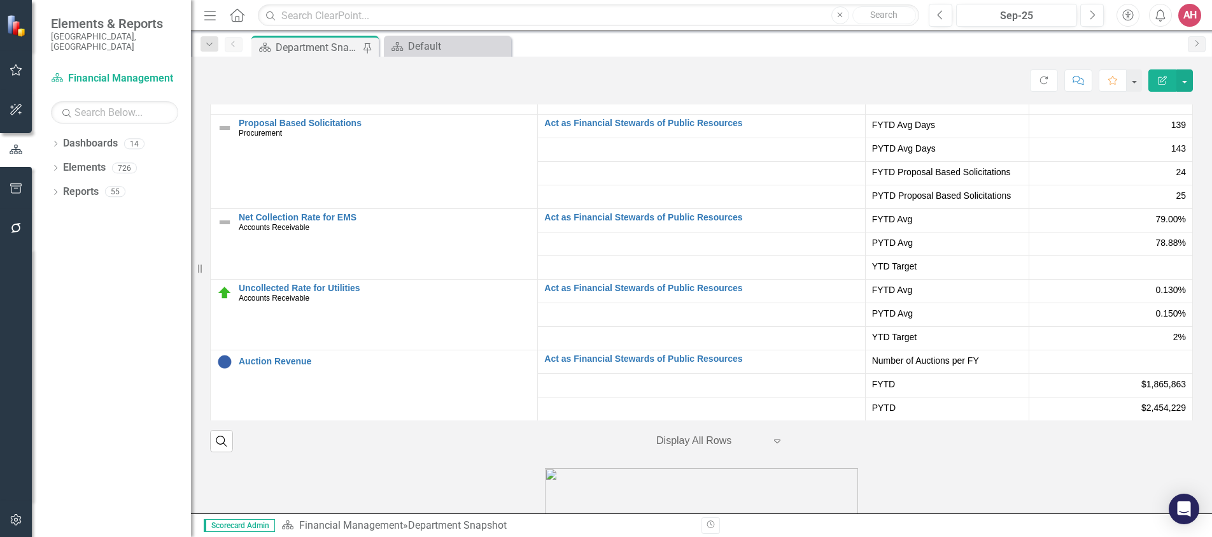
scroll to position [285, 0]
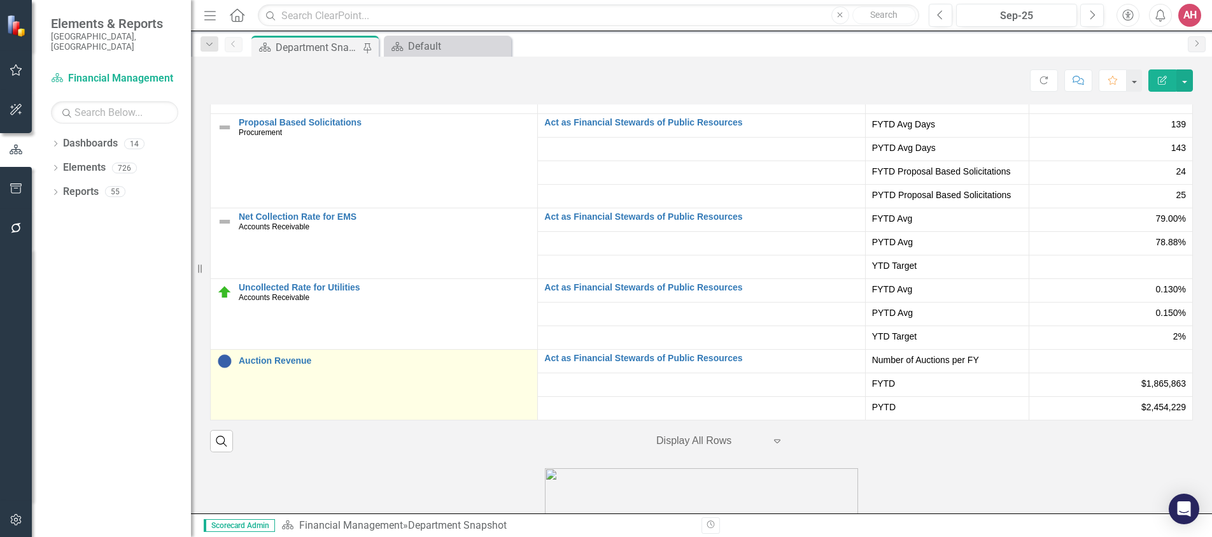
click at [310, 369] on div "Auction Revenue" at bounding box center [374, 360] width 314 height 15
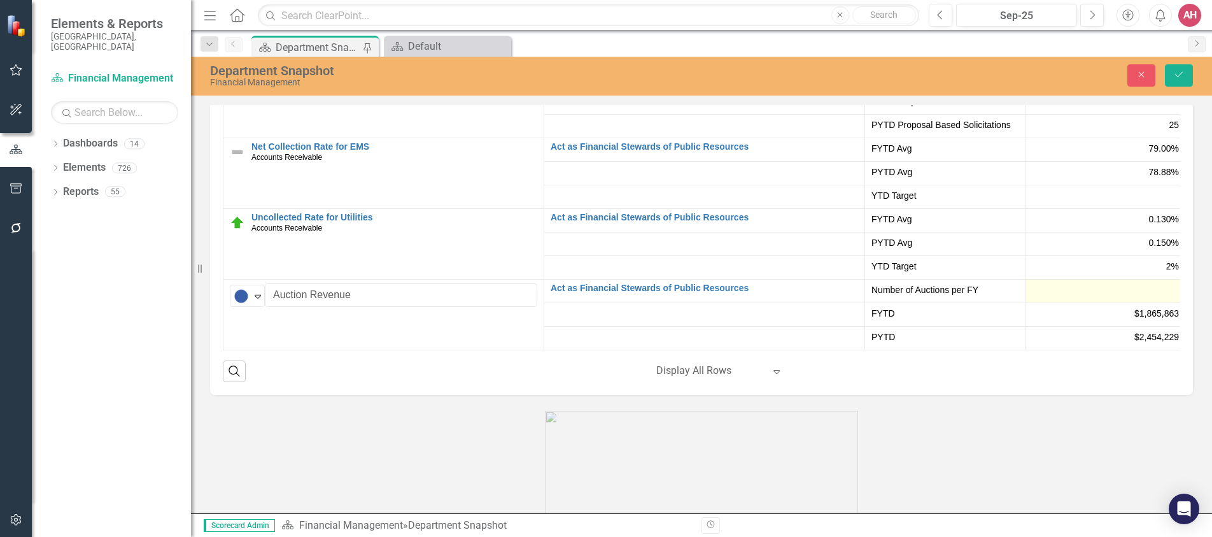
scroll to position [2355, 0]
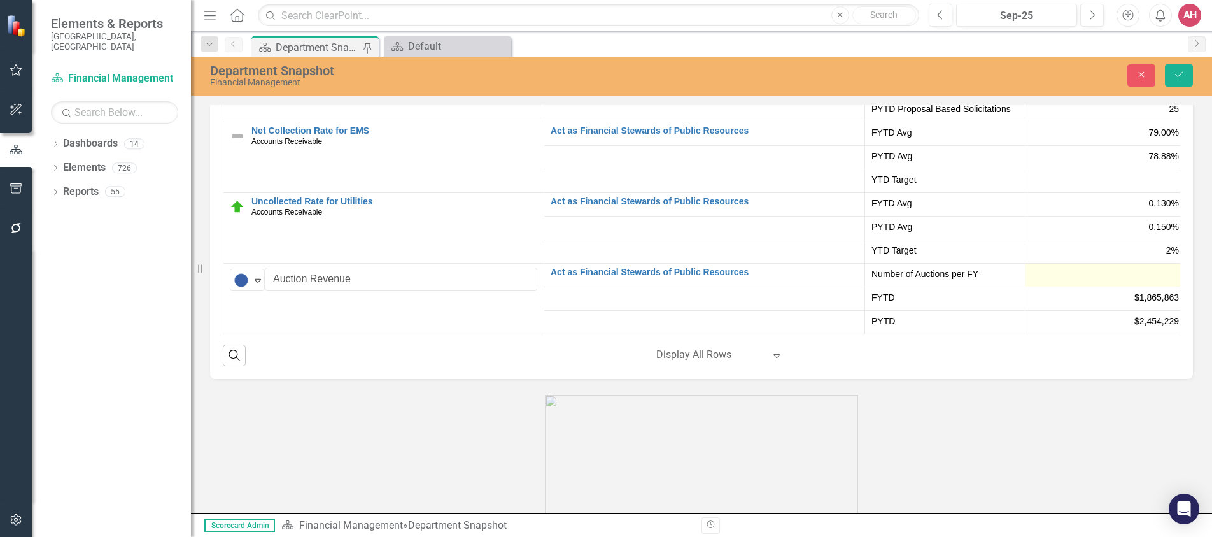
click at [1132, 274] on div at bounding box center [1105, 274] width 147 height 15
click at [1130, 274] on div at bounding box center [1105, 274] width 147 height 15
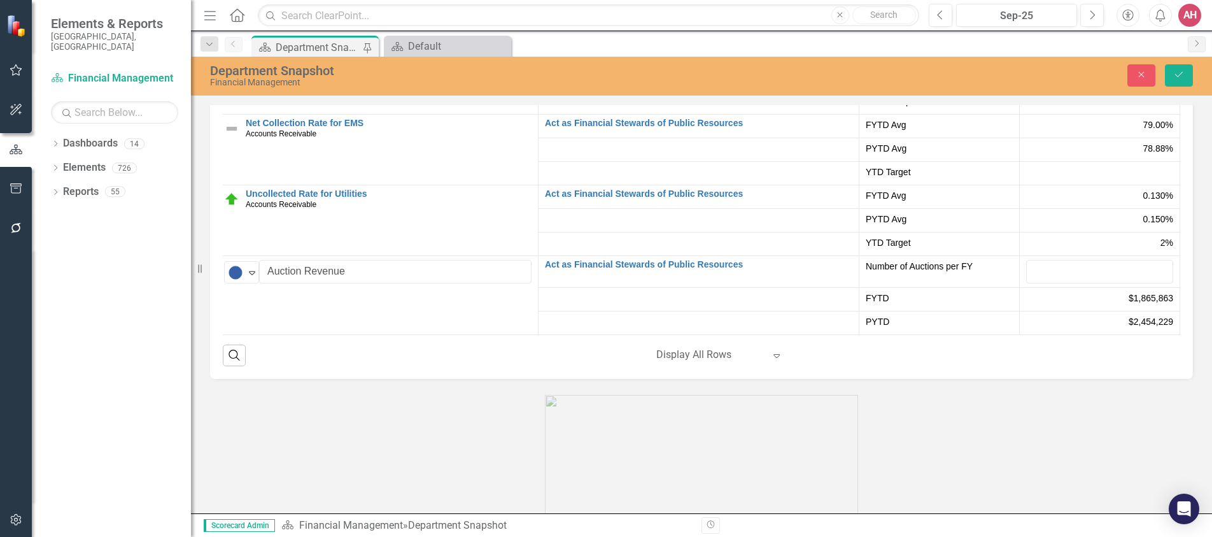
scroll to position [293, 25]
click at [1137, 278] on input "1" at bounding box center [1099, 272] width 147 height 24
click at [1138, 280] on input "2" at bounding box center [1099, 272] width 147 height 24
click at [1139, 279] on input "3" at bounding box center [1099, 272] width 147 height 24
click at [1138, 279] on input "4" at bounding box center [1099, 272] width 147 height 24
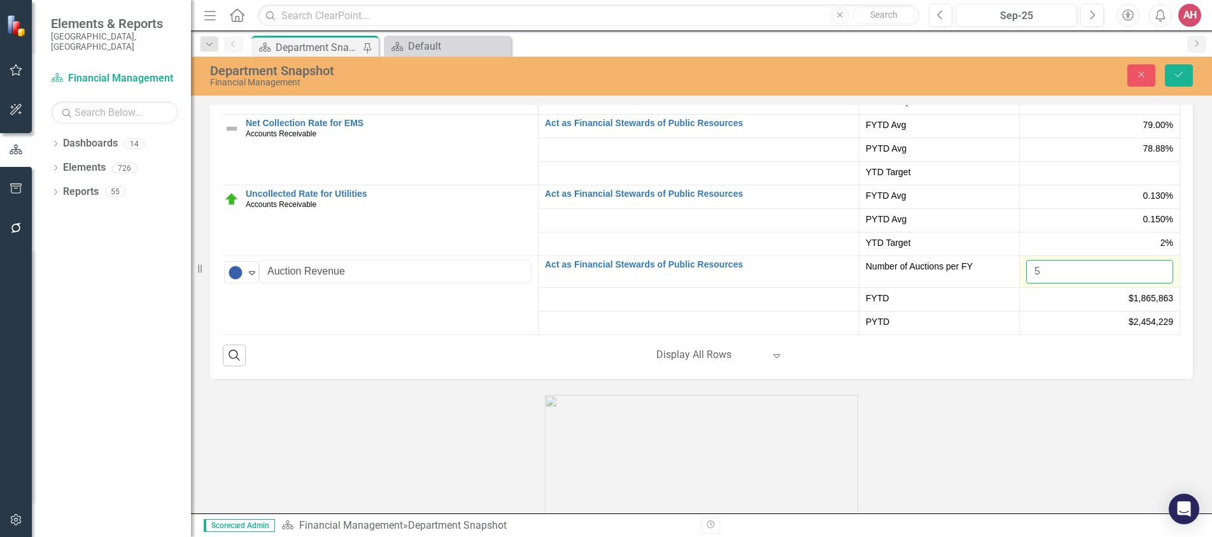
click at [1136, 279] on input "5" at bounding box center [1099, 272] width 147 height 24
click at [1135, 279] on input "5" at bounding box center [1099, 272] width 147 height 24
click at [1134, 279] on input "5" at bounding box center [1099, 272] width 147 height 24
click at [1137, 278] on input "6" at bounding box center [1099, 272] width 147 height 24
click at [1137, 278] on input "7" at bounding box center [1099, 272] width 147 height 24
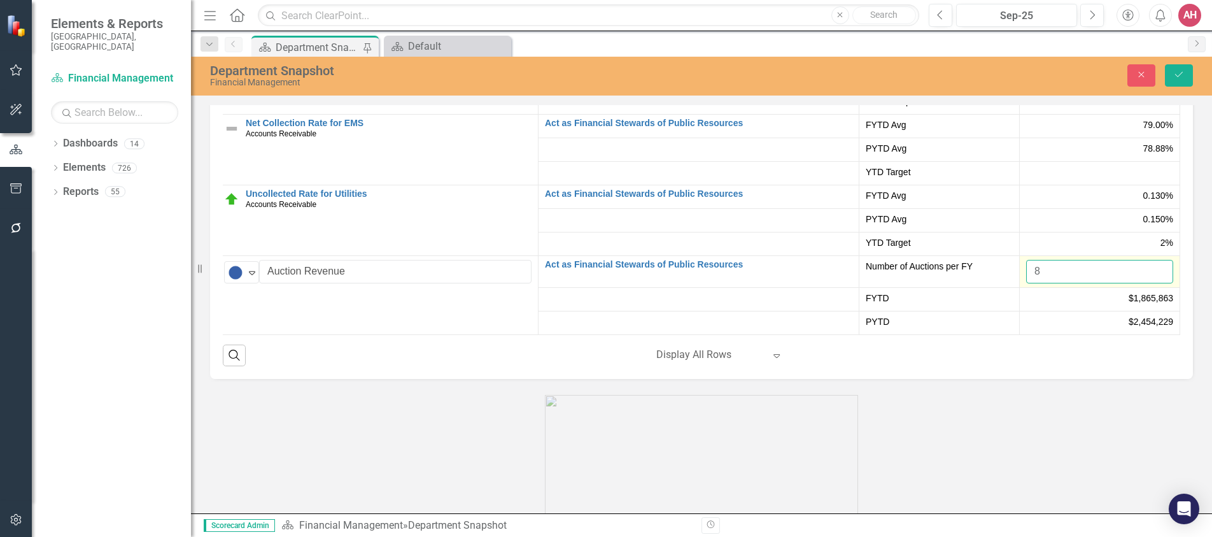
click at [1137, 278] on input "8" at bounding box center [1099, 272] width 147 height 24
click at [1137, 279] on input "9" at bounding box center [1099, 272] width 147 height 24
click at [1137, 279] on input "10" at bounding box center [1099, 272] width 147 height 24
type input "11"
click at [1137, 279] on input "11" at bounding box center [1099, 272] width 147 height 24
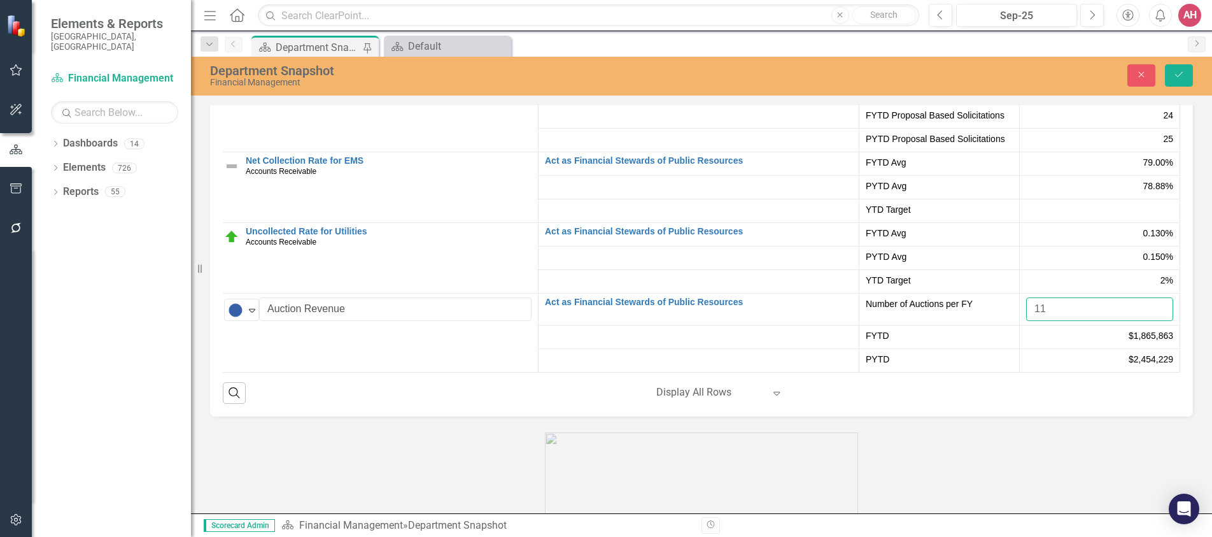
scroll to position [2355, 0]
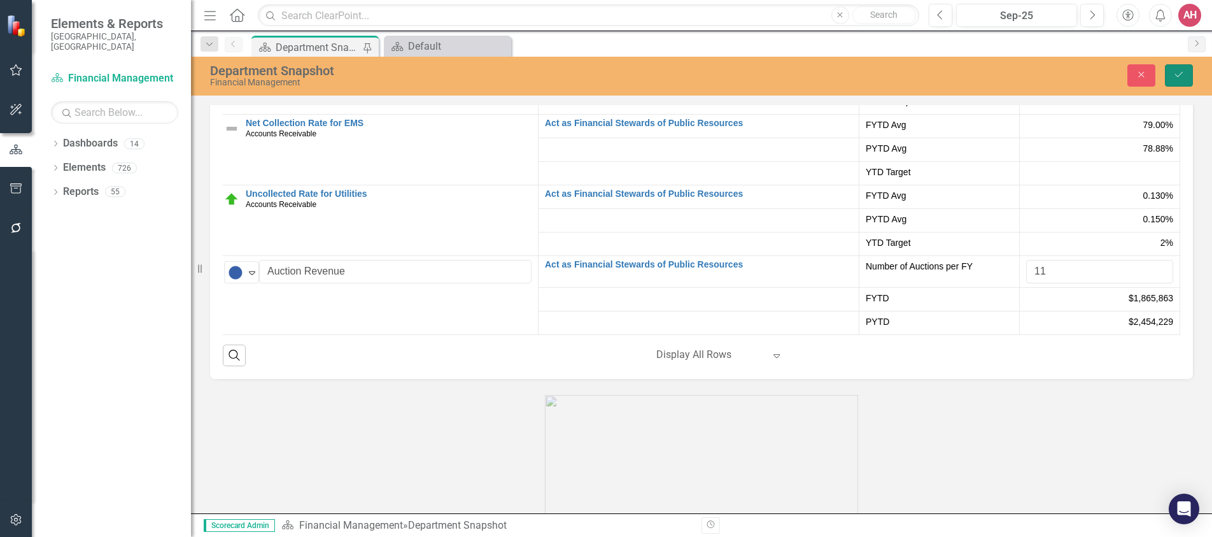
click at [1175, 73] on icon "Save" at bounding box center [1178, 74] width 11 height 9
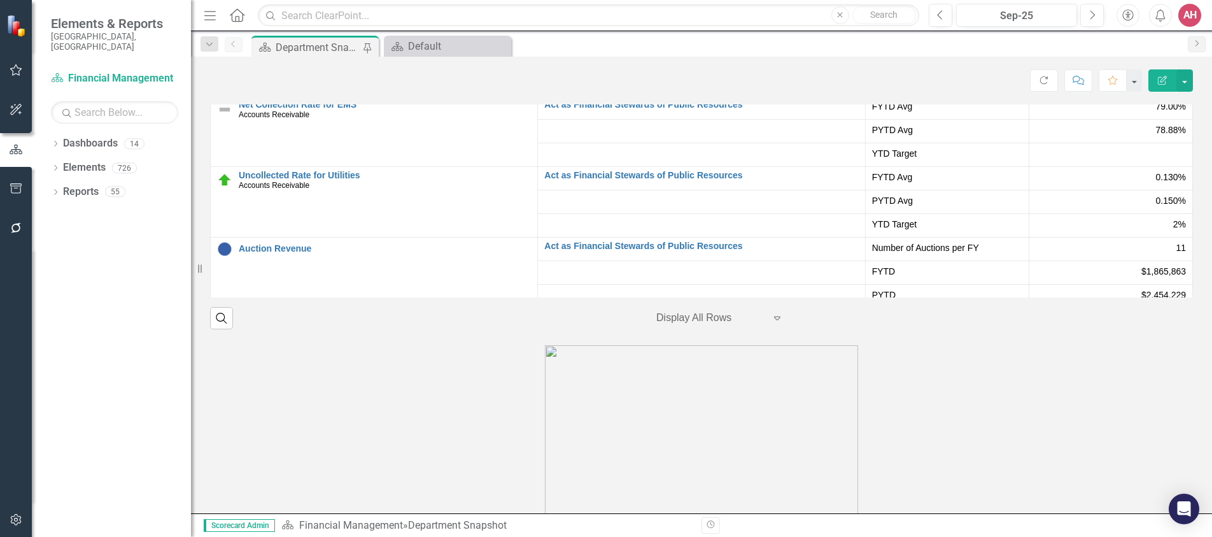
scroll to position [285, 0]
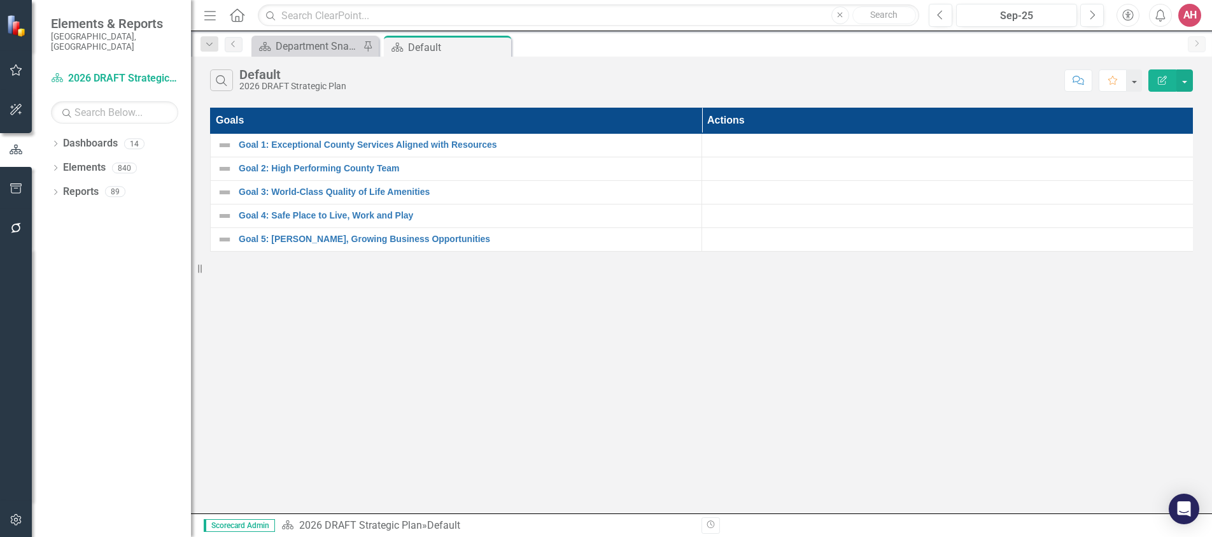
click at [1200, 13] on div "AH" at bounding box center [1189, 15] width 23 height 23
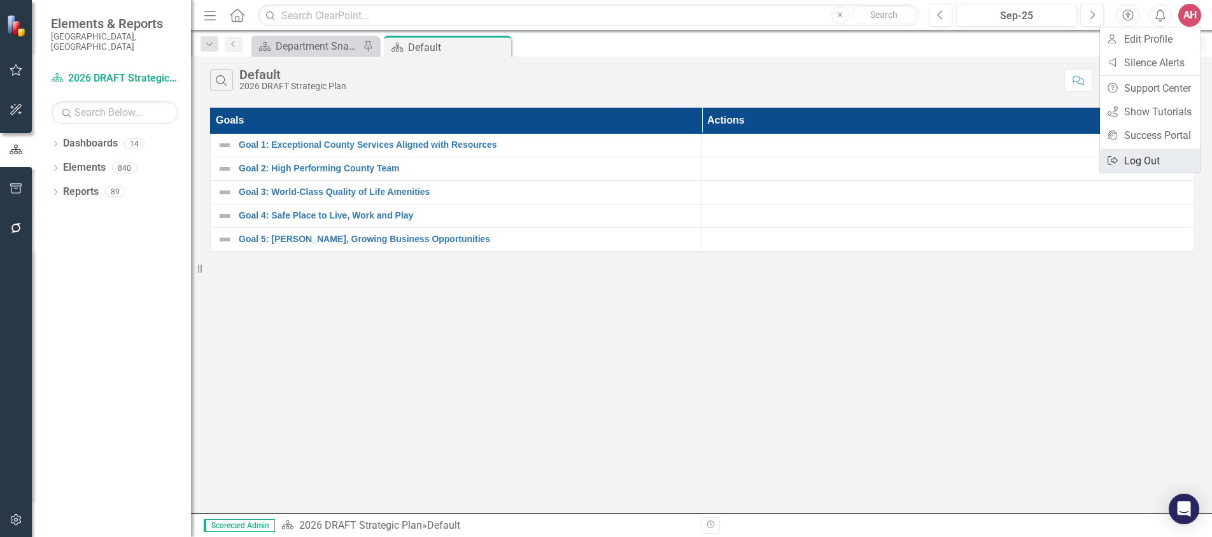
click at [1137, 153] on link "Logout Log Out" at bounding box center [1150, 161] width 101 height 24
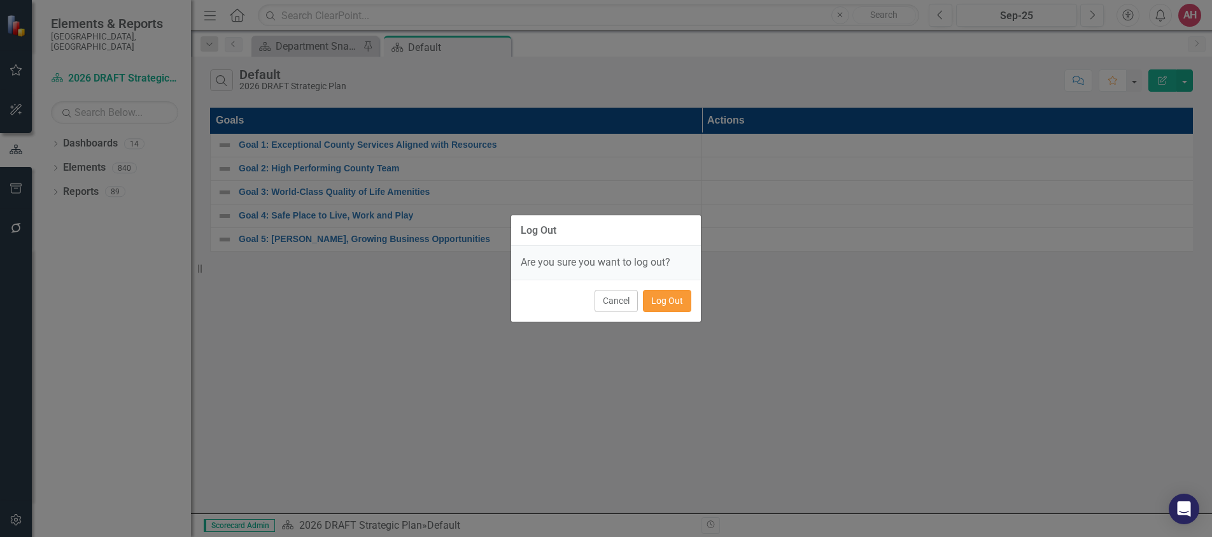
click at [647, 302] on button "Log Out" at bounding box center [667, 301] width 48 height 22
